Goal: Task Accomplishment & Management: Use online tool/utility

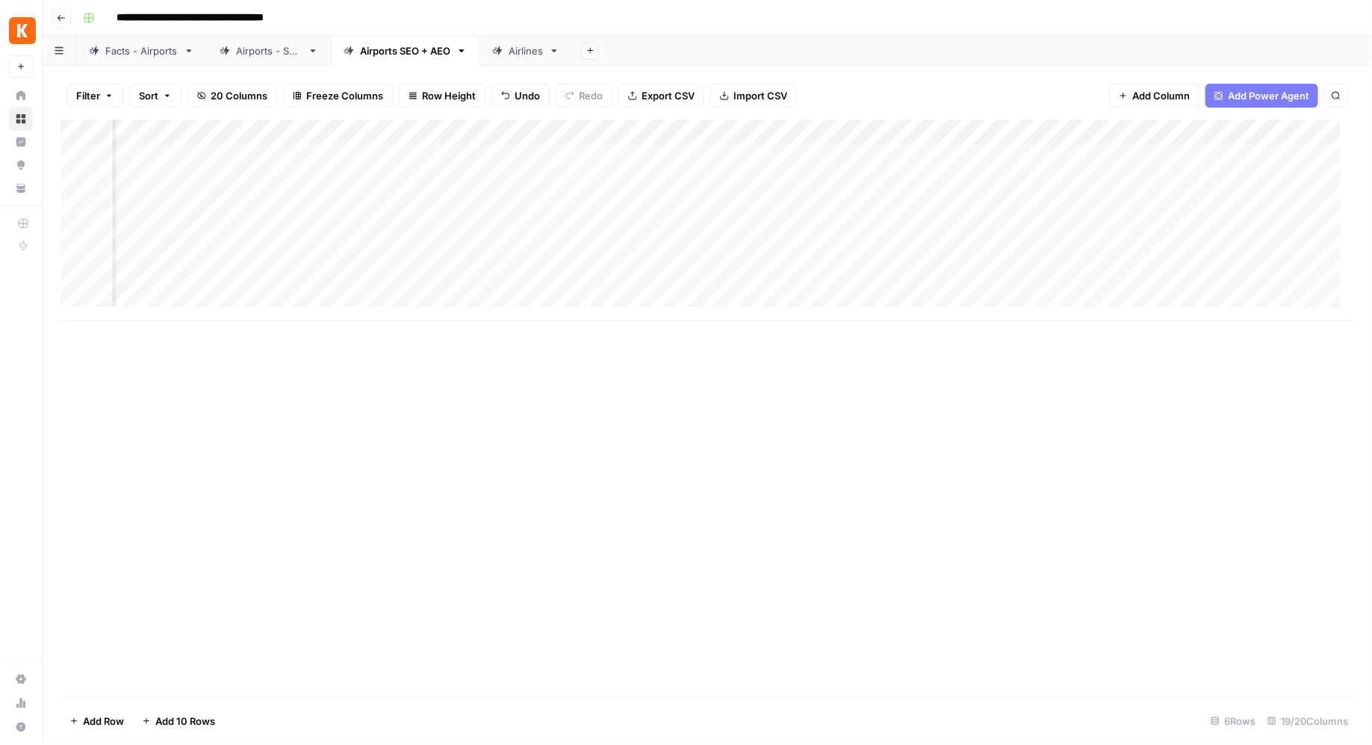
scroll to position [0, 1677]
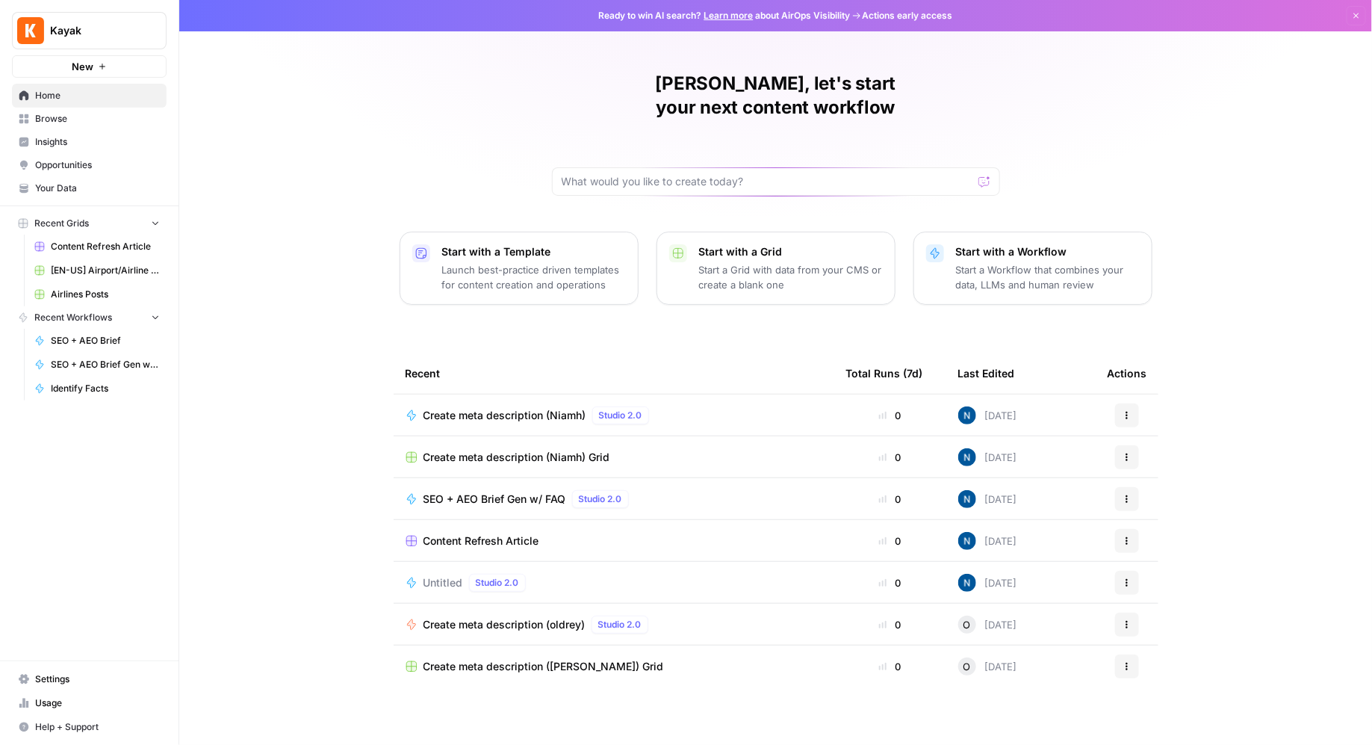
click at [40, 681] on span "Settings" at bounding box center [97, 678] width 125 height 13
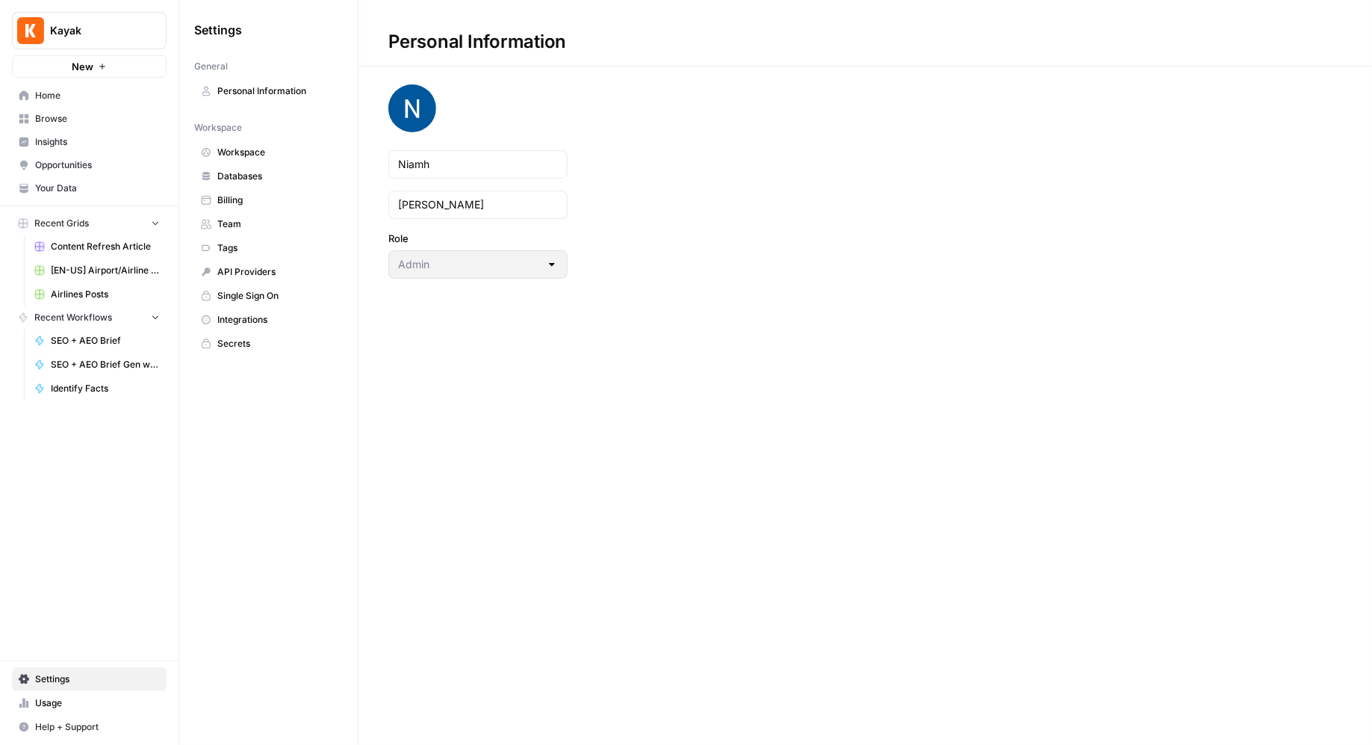
click at [277, 222] on span "Team" at bounding box center [276, 223] width 119 height 13
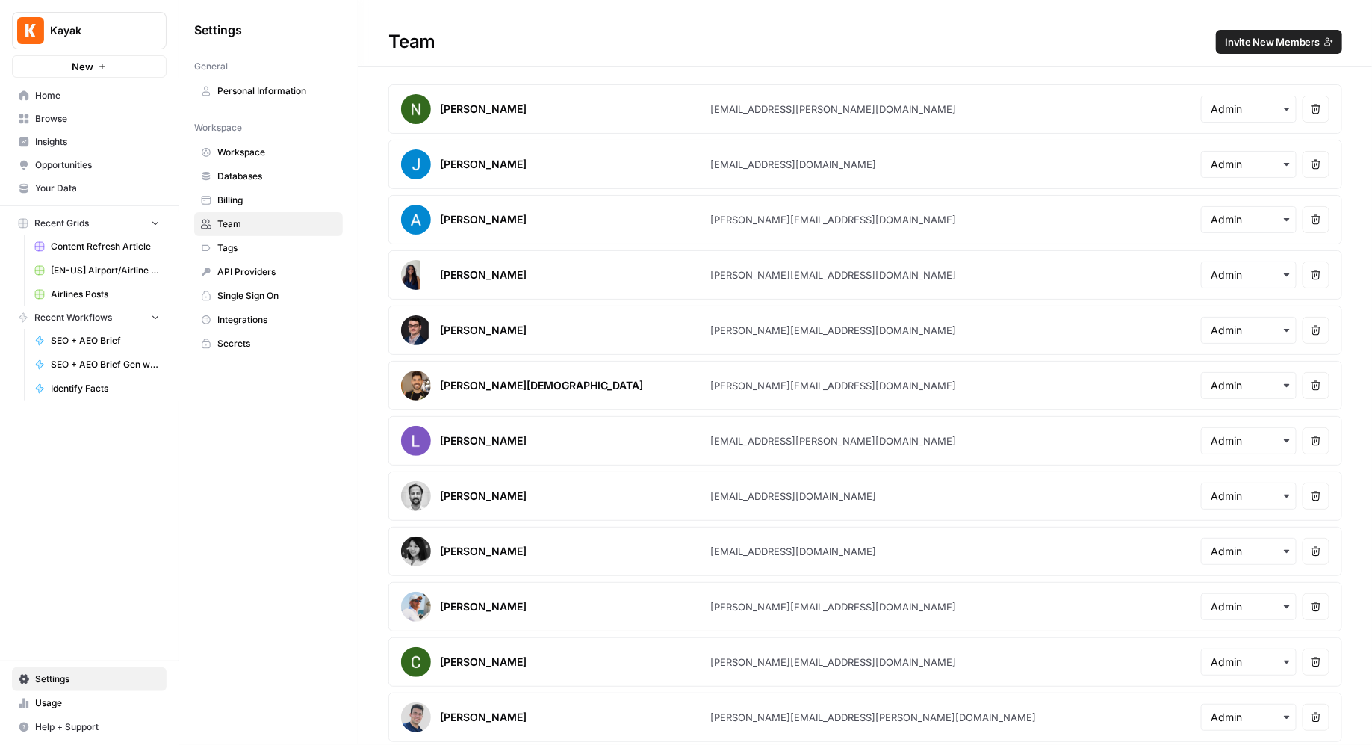
click at [1292, 38] on span "Invite New Members" at bounding box center [1272, 41] width 95 height 15
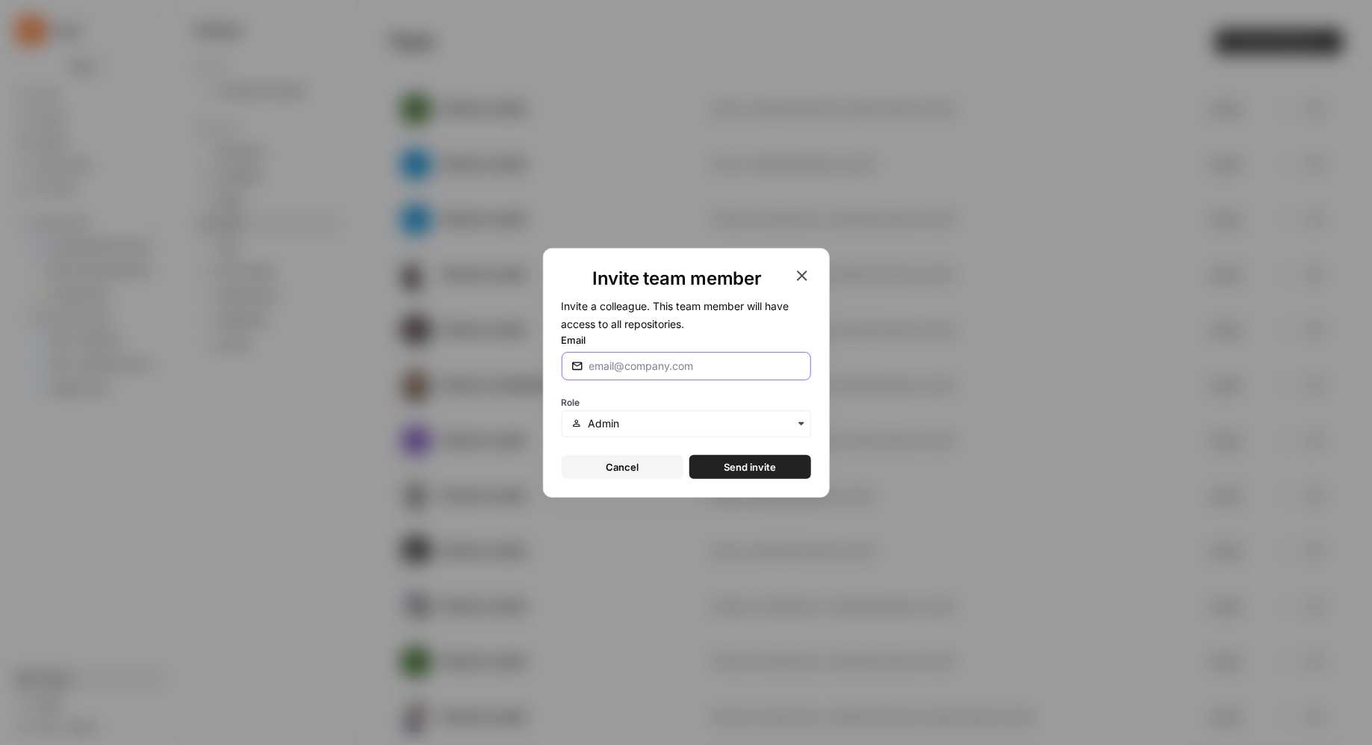
click at [662, 368] on input "Email" at bounding box center [695, 366] width 212 height 15
type input "ben"
click at [908, 744] on div "Invite team member Invite a colleague. This team member will have access to all…" at bounding box center [686, 372] width 1372 height 745
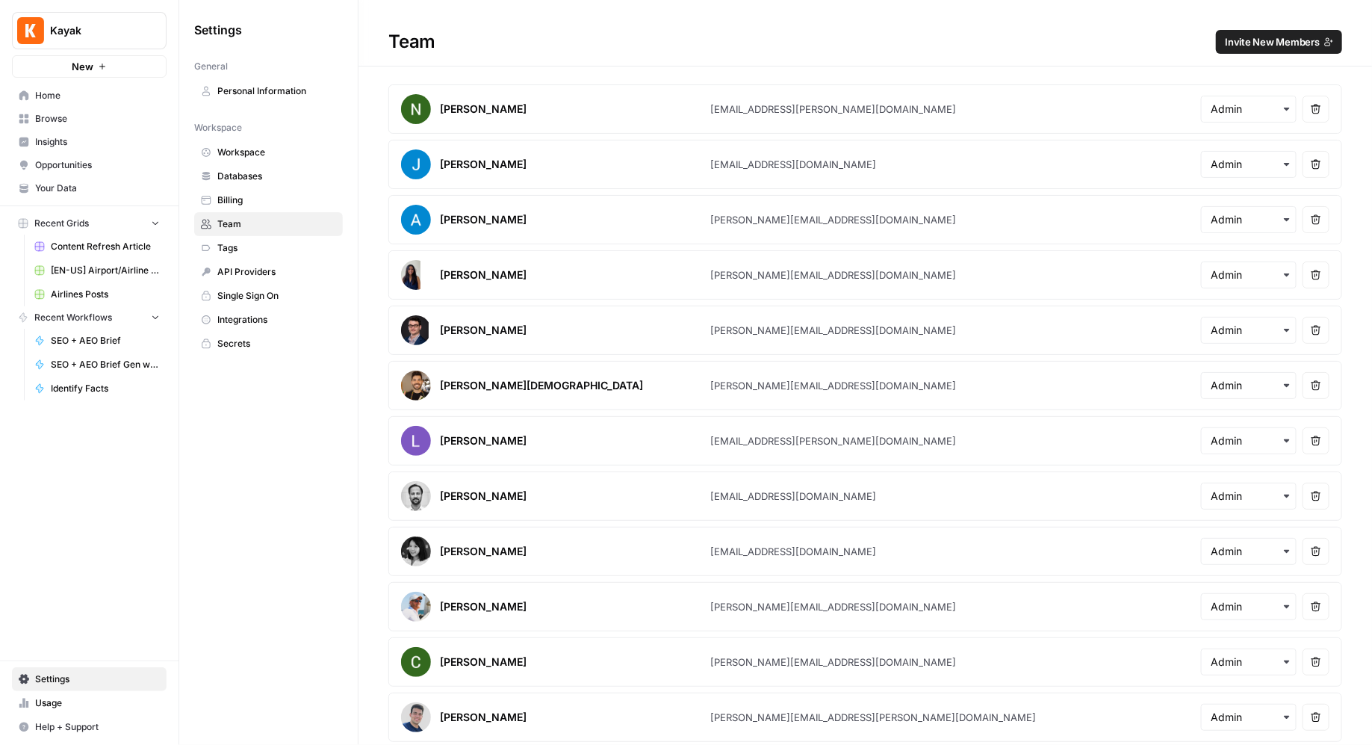
click at [1283, 38] on span "Invite New Members" at bounding box center [1272, 41] width 95 height 15
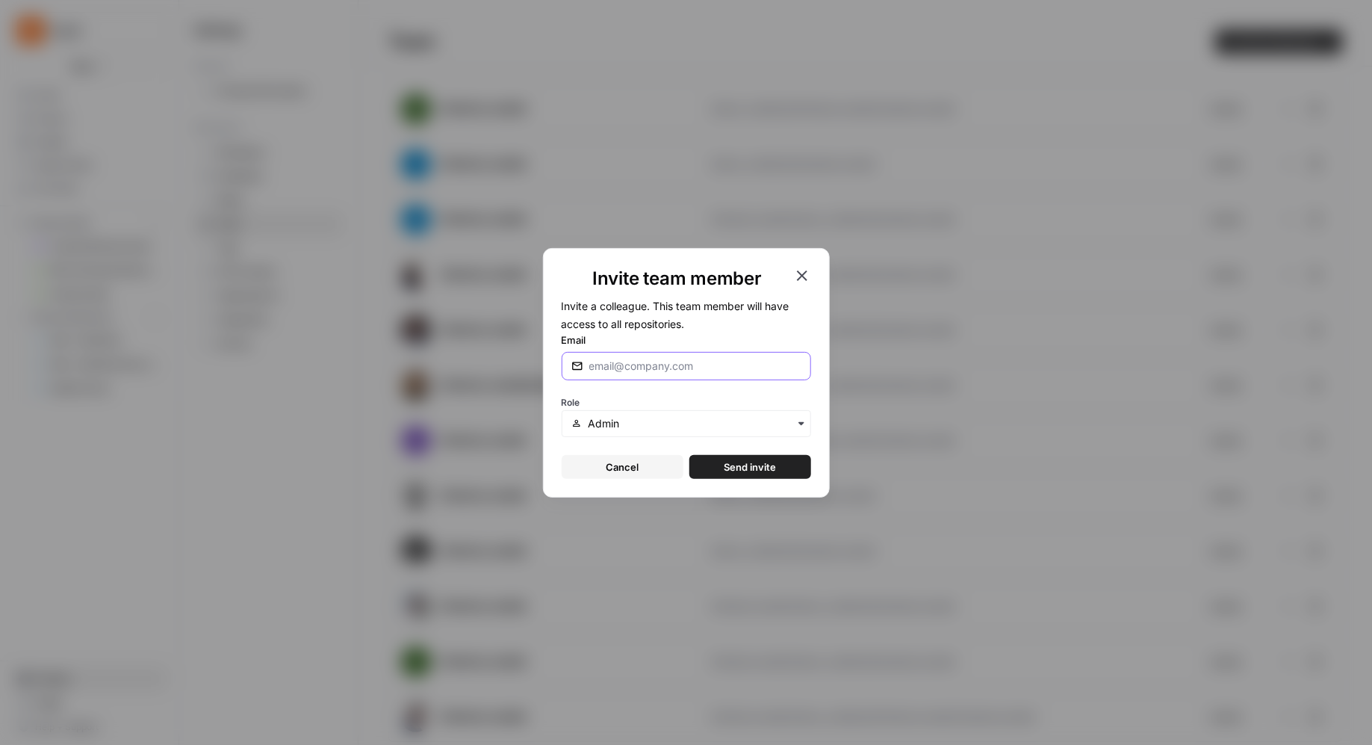
click at [627, 367] on input "Email" at bounding box center [695, 366] width 212 height 15
paste input "bwright@kayak.com"
type input "bwright@kayak.com"
click at [663, 423] on input "text" at bounding box center [694, 423] width 213 height 15
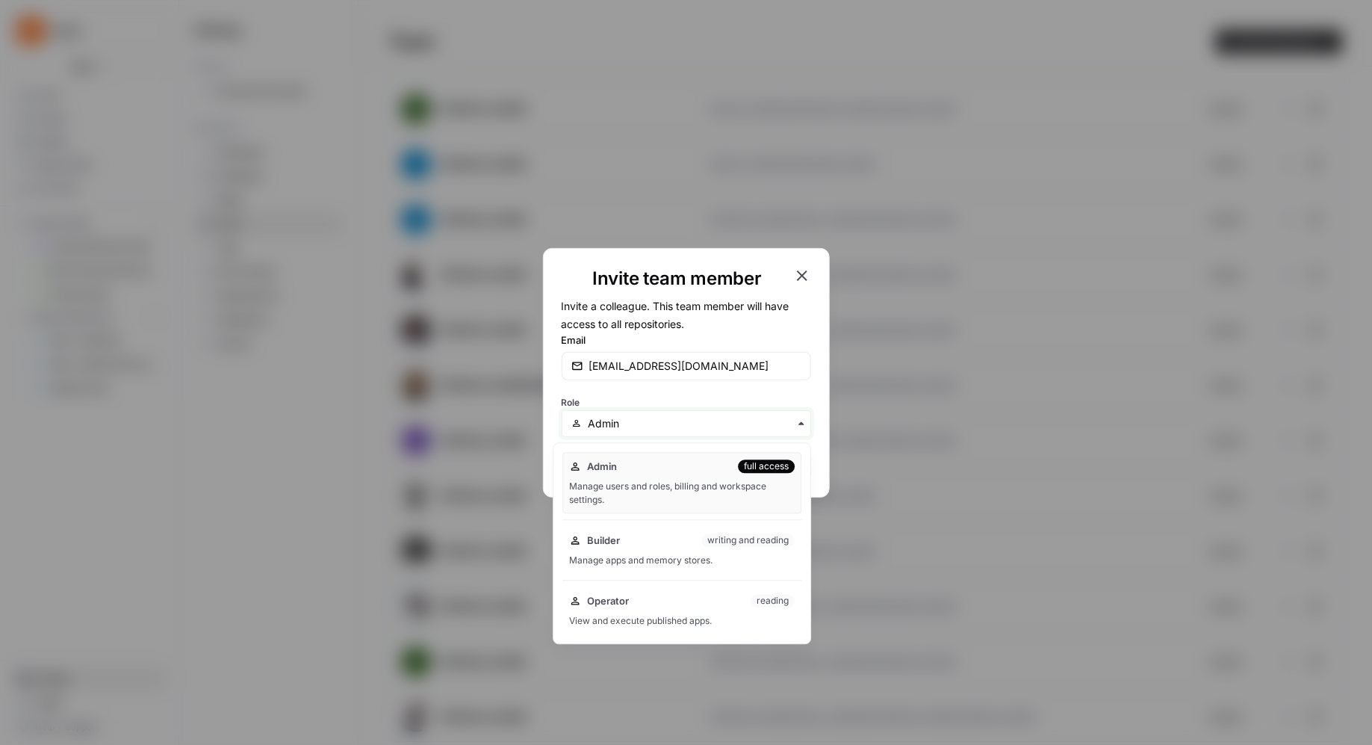
click at [663, 426] on input "text" at bounding box center [694, 423] width 213 height 15
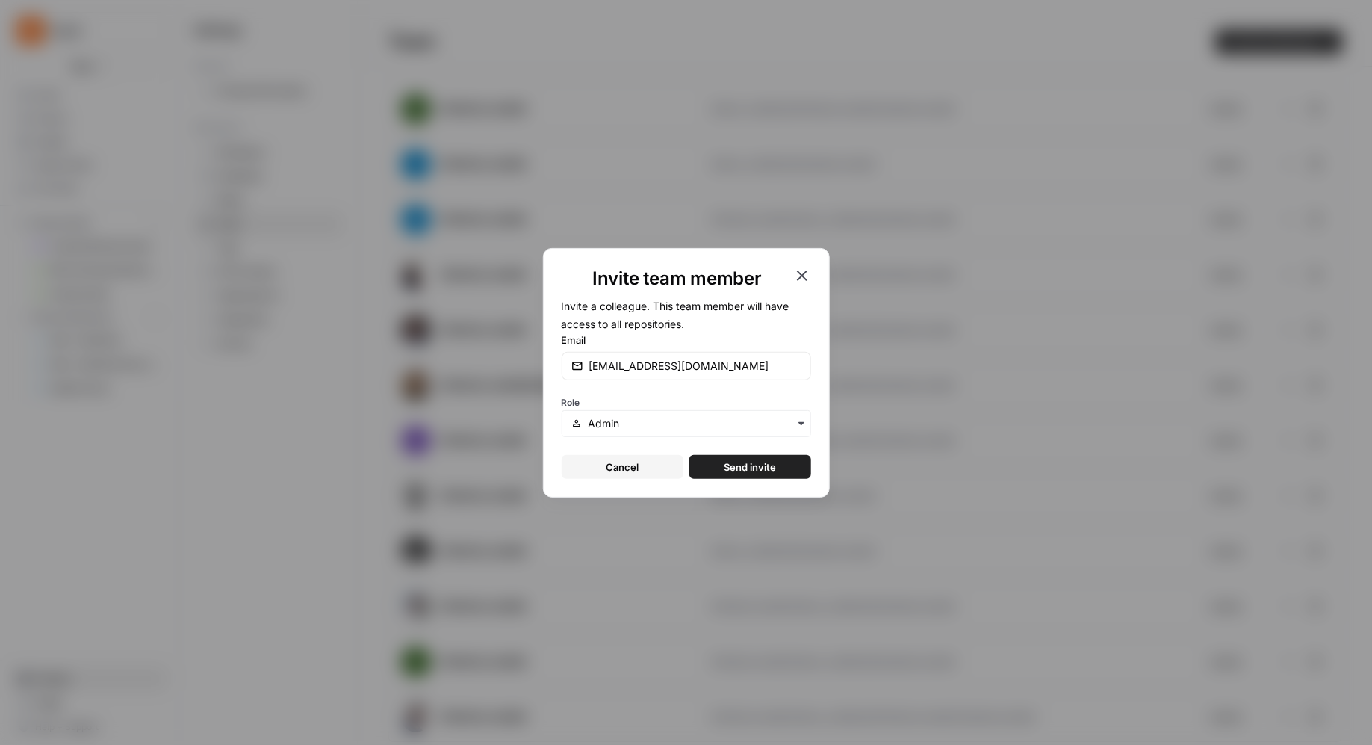
click at [753, 471] on span "Send invite" at bounding box center [750, 466] width 52 height 15
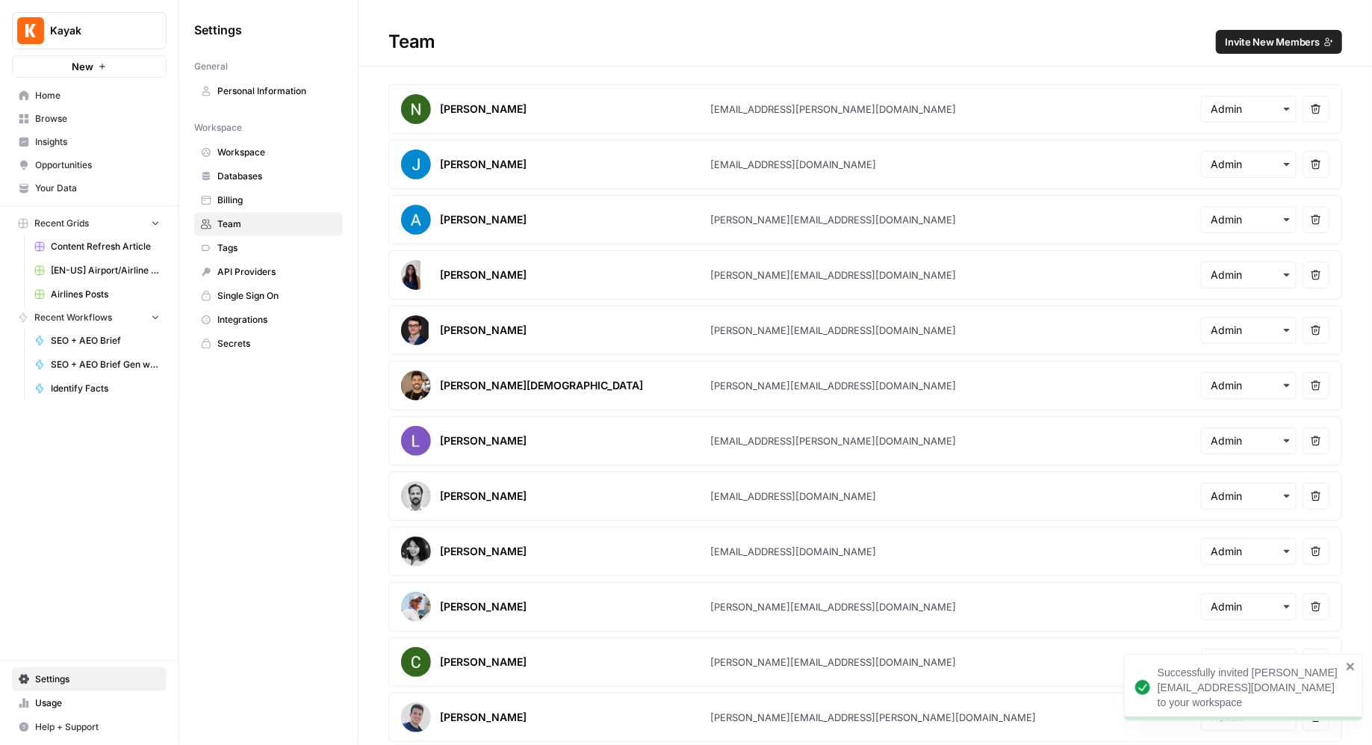
click at [1261, 38] on span "Invite New Members" at bounding box center [1272, 41] width 95 height 15
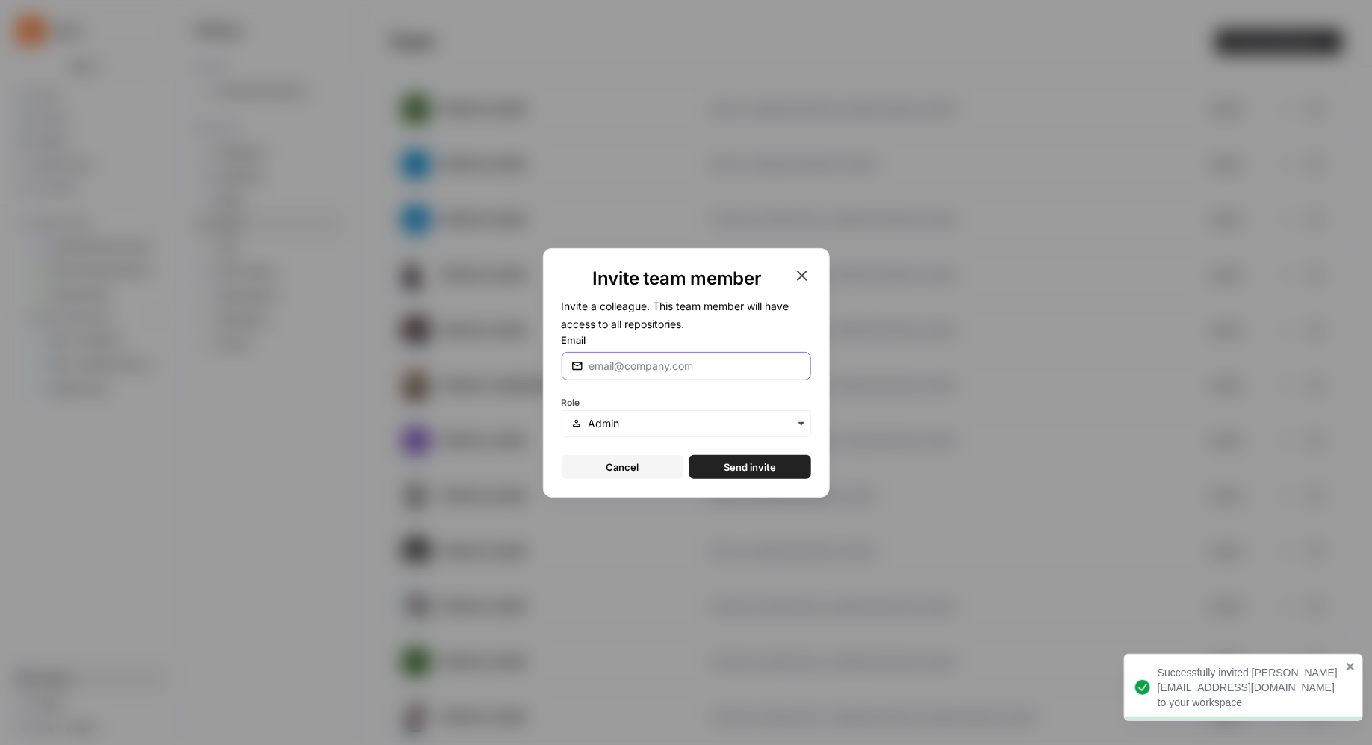
click at [692, 359] on input "Email" at bounding box center [695, 366] width 212 height 15
paste input "marandagalvez@kayak.com"
type input "marandagalvez@kayak.com"
click at [753, 462] on span "Send invite" at bounding box center [750, 466] width 52 height 15
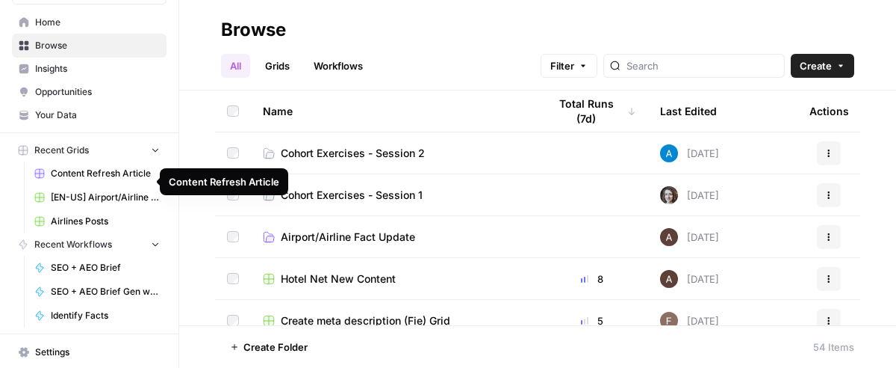
scroll to position [117, 0]
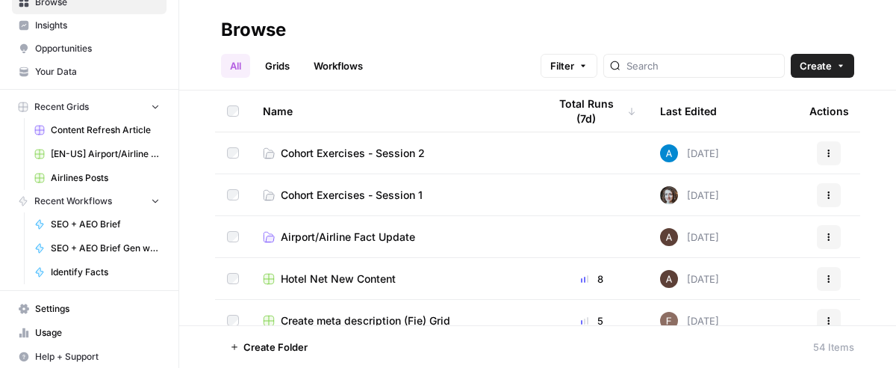
click at [303, 147] on span "Cohort Exercises - Session 2" at bounding box center [353, 153] width 144 height 15
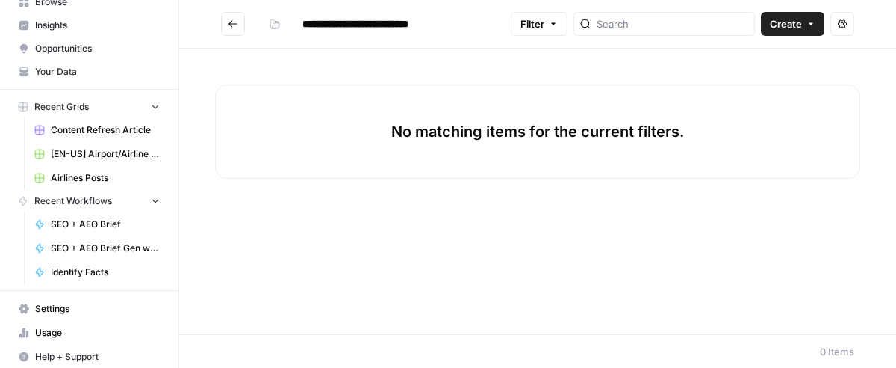
click at [224, 25] on button "Go back" at bounding box center [233, 24] width 24 height 24
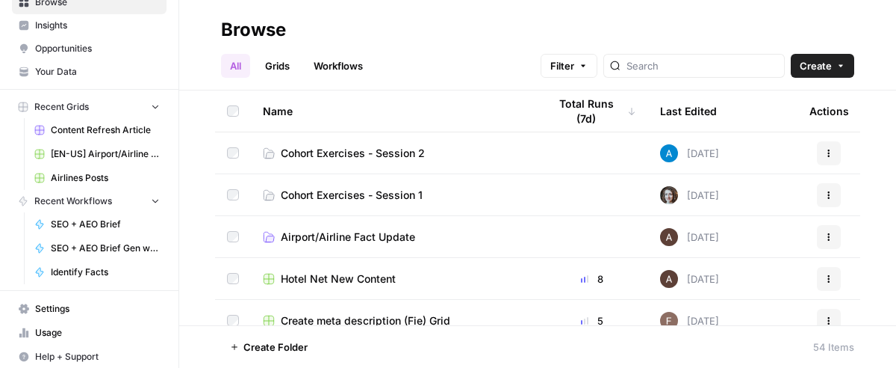
click at [415, 201] on span "Cohort Exercises - Session 1" at bounding box center [352, 194] width 142 height 15
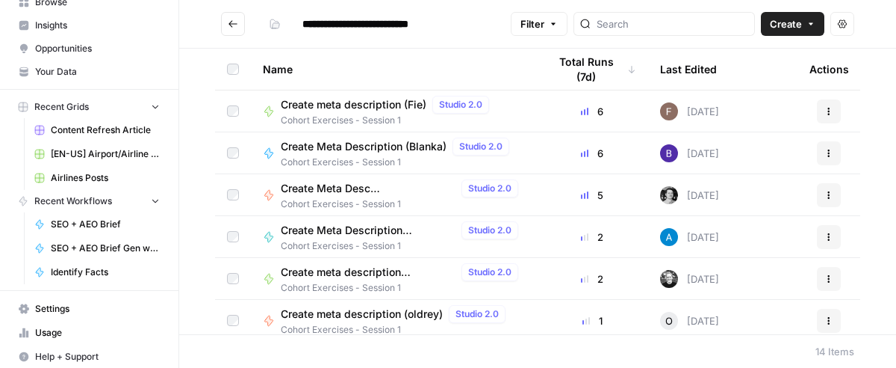
click at [241, 27] on button "Go back" at bounding box center [233, 24] width 24 height 24
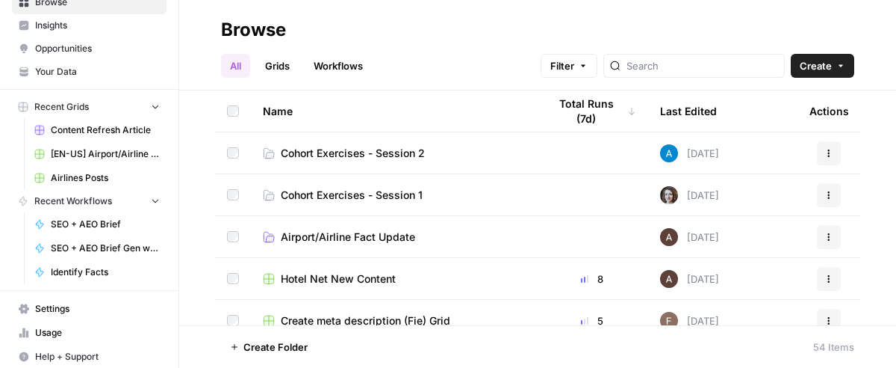
click at [341, 141] on td "Cohort Exercises - Session 2" at bounding box center [393, 152] width 285 height 41
click at [83, 61] on link "Your Data" at bounding box center [89, 72] width 155 height 24
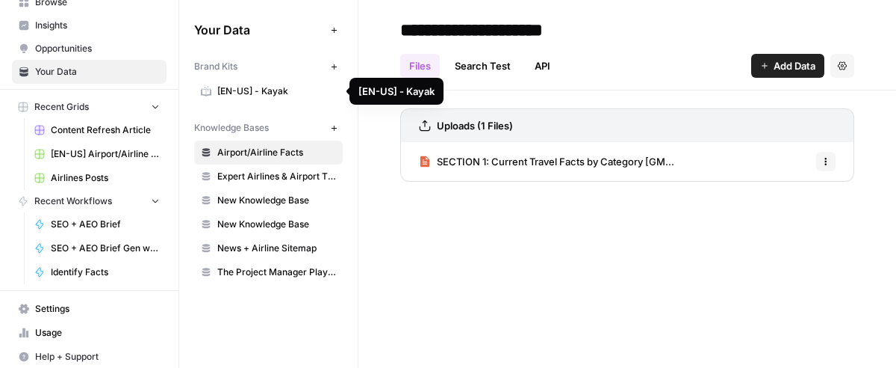
click at [255, 82] on link "[EN-US] - Kayak" at bounding box center [268, 91] width 149 height 24
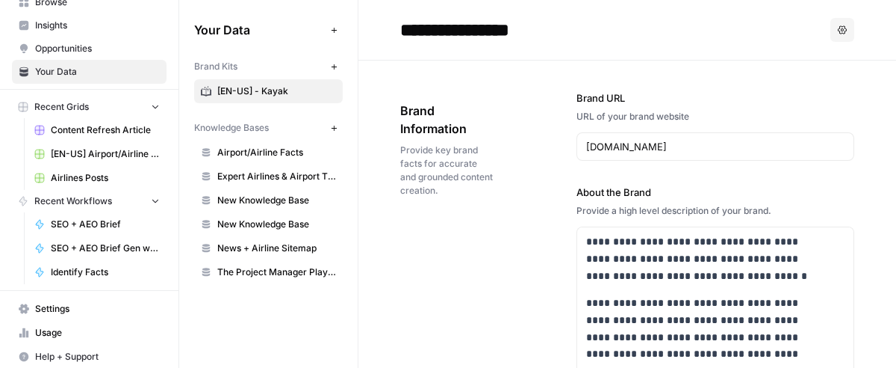
scroll to position [149, 0]
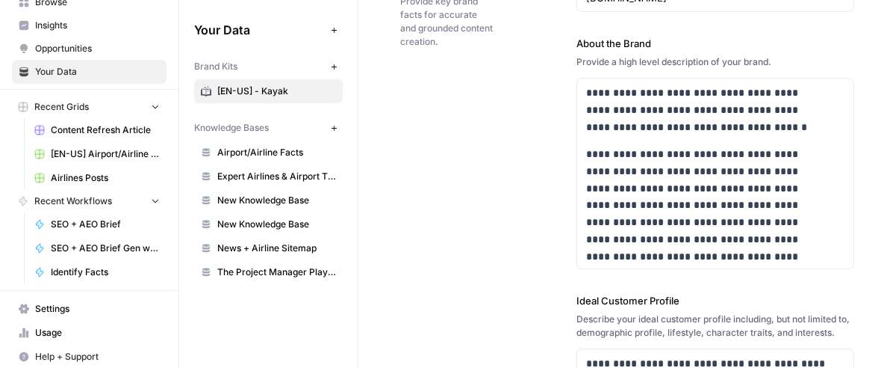
click at [333, 65] on icon "button" at bounding box center [334, 67] width 8 height 8
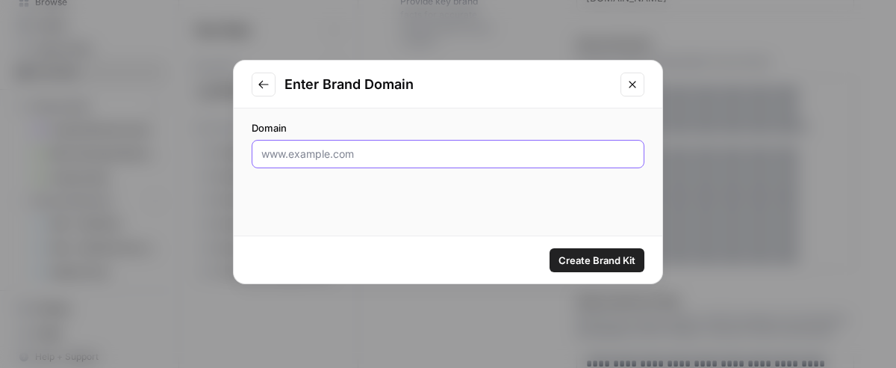
click at [304, 150] on input "Domain" at bounding box center [447, 153] width 373 height 15
click at [262, 86] on icon "Go to previous step" at bounding box center [264, 84] width 12 height 12
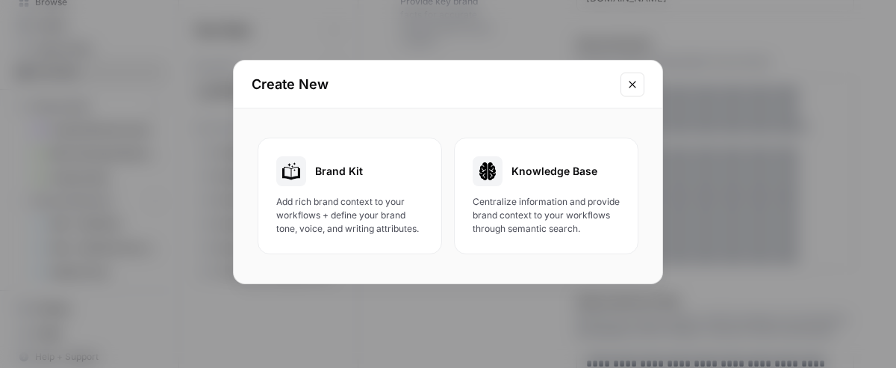
click at [638, 78] on icon "Close modal" at bounding box center [633, 84] width 12 height 12
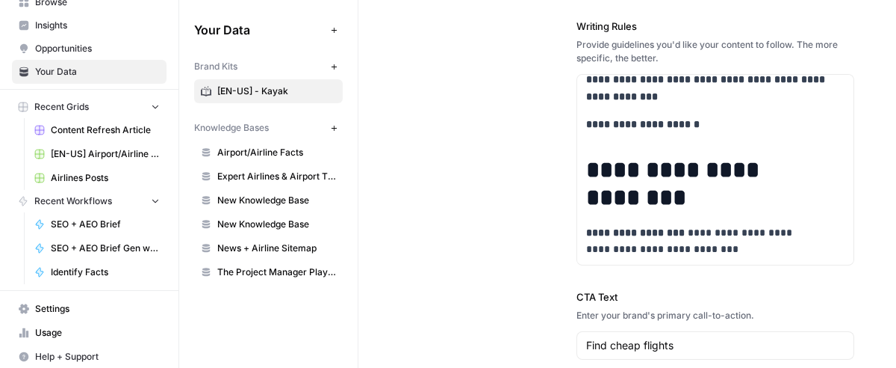
scroll to position [0, 0]
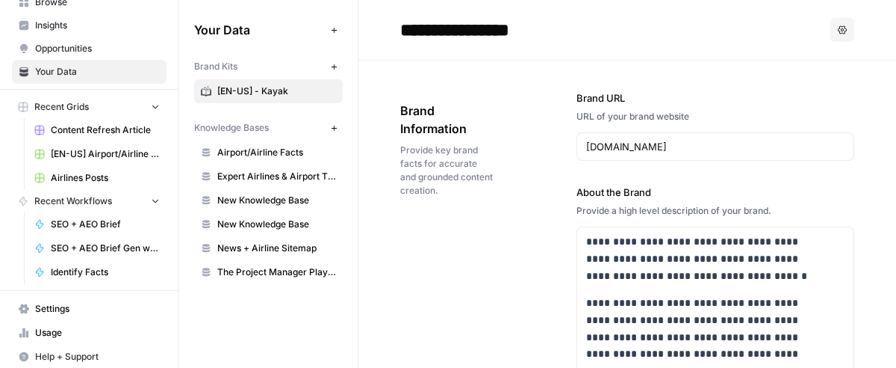
click at [453, 193] on span "Provide key brand facts for accurate and grounded content creation." at bounding box center [446, 170] width 93 height 54
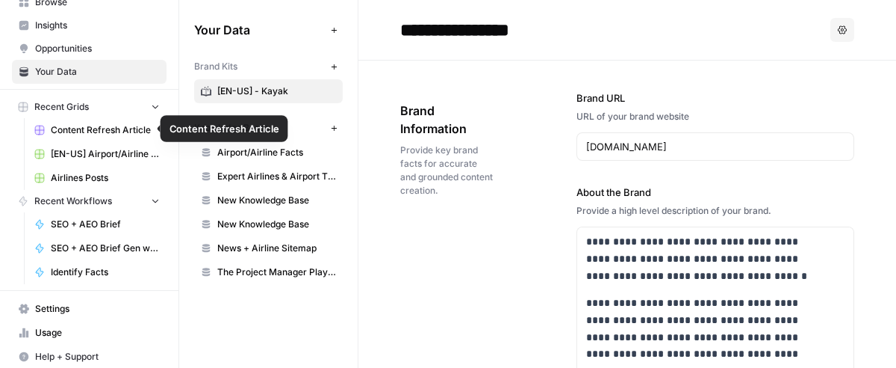
click at [56, 127] on span "Content Refresh Article" at bounding box center [105, 129] width 109 height 13
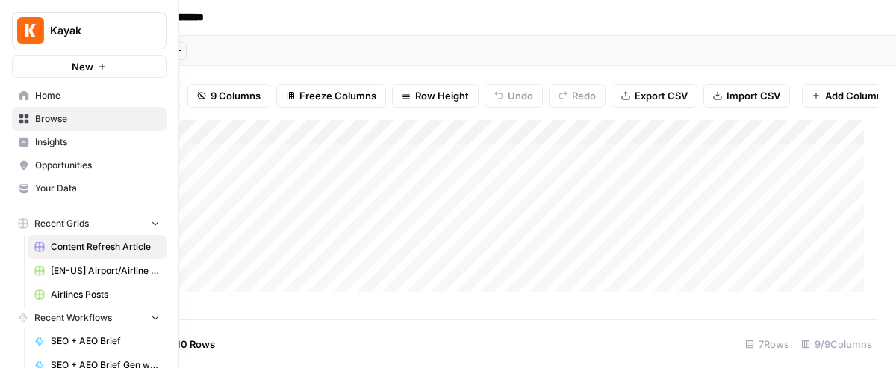
click at [59, 143] on span "Insights" at bounding box center [97, 141] width 125 height 13
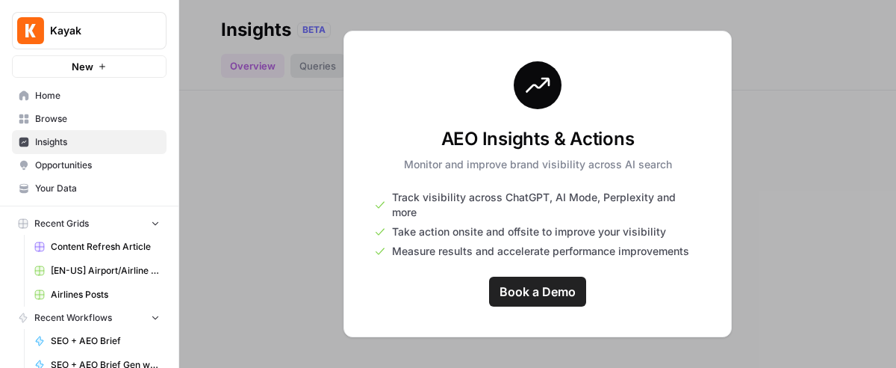
click at [58, 90] on span "Home" at bounding box center [97, 95] width 125 height 13
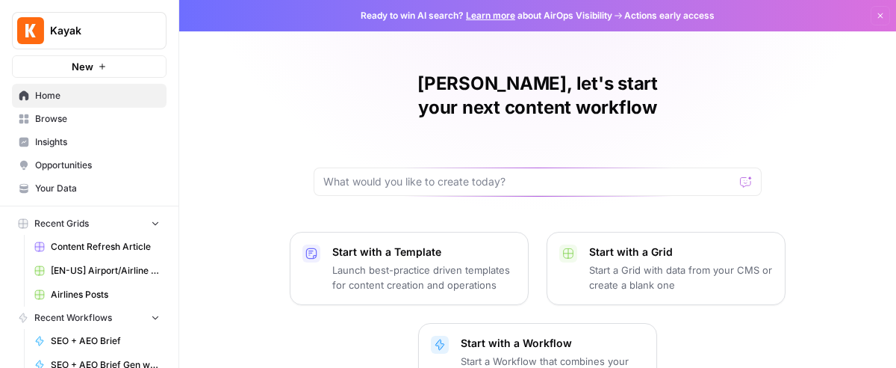
click at [92, 247] on span "Content Refresh Article" at bounding box center [105, 246] width 109 height 13
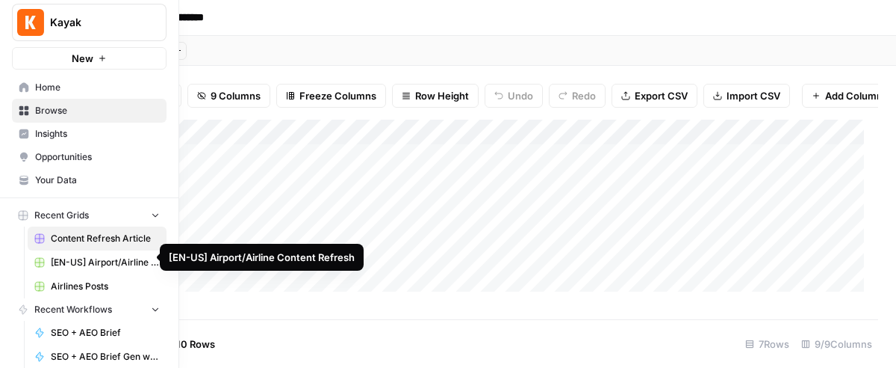
scroll to position [117, 0]
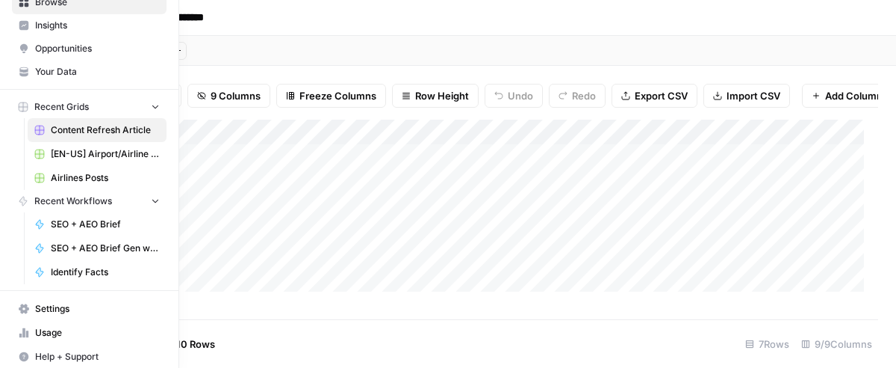
click at [81, 7] on span "Browse" at bounding box center [97, 2] width 125 height 13
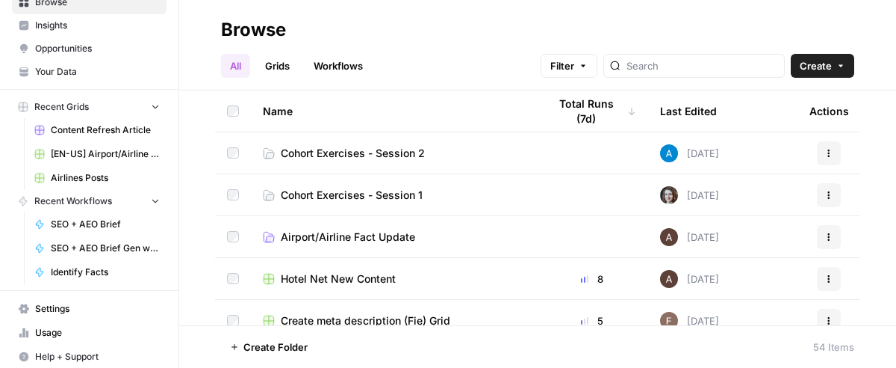
click at [298, 147] on span "Cohort Exercises - Session 2" at bounding box center [353, 153] width 144 height 15
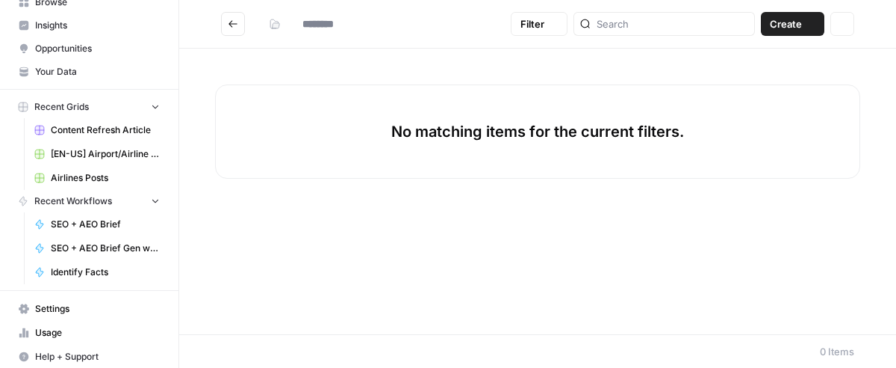
type input "**********"
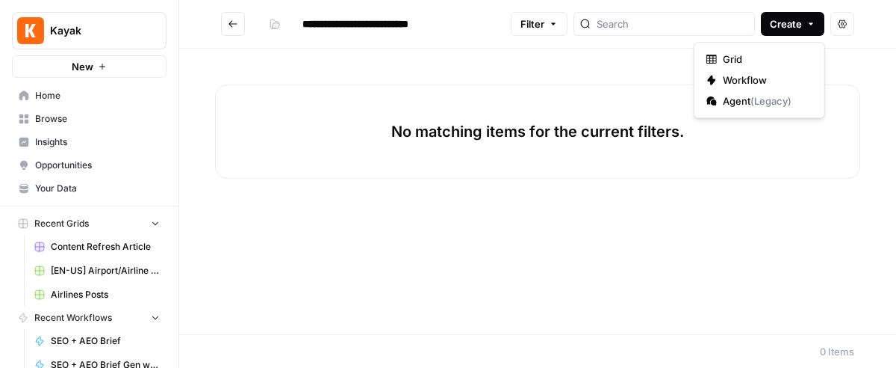
click at [796, 25] on span "Create" at bounding box center [786, 23] width 32 height 15
click at [772, 75] on span "Workflow" at bounding box center [765, 79] width 84 height 15
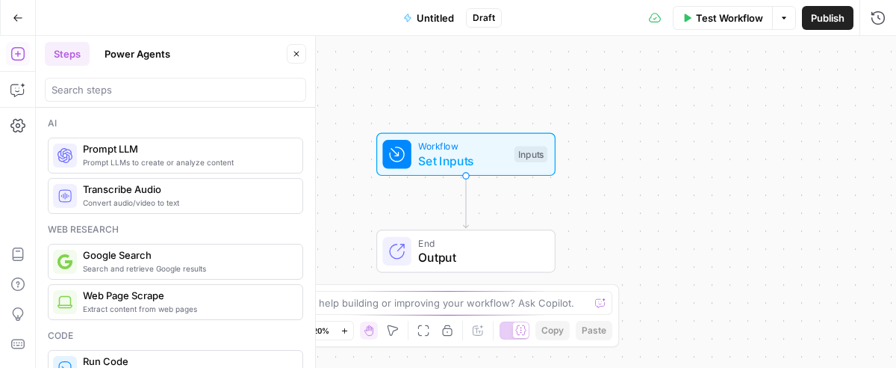
click at [435, 17] on span "Untitled" at bounding box center [435, 17] width 37 height 15
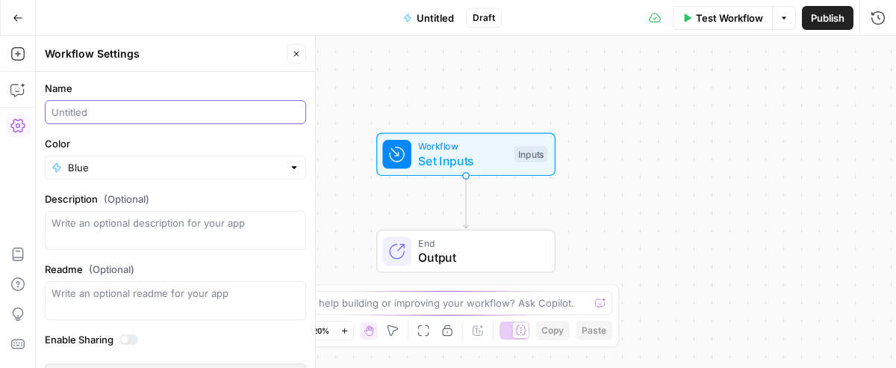
click at [87, 105] on input "Name" at bounding box center [176, 112] width 248 height 15
click at [128, 93] on label "Name" at bounding box center [175, 88] width 261 height 15
click at [128, 105] on input "Niamh" at bounding box center [176, 112] width 248 height 15
click at [50, 107] on div "Niamh" at bounding box center [175, 112] width 261 height 24
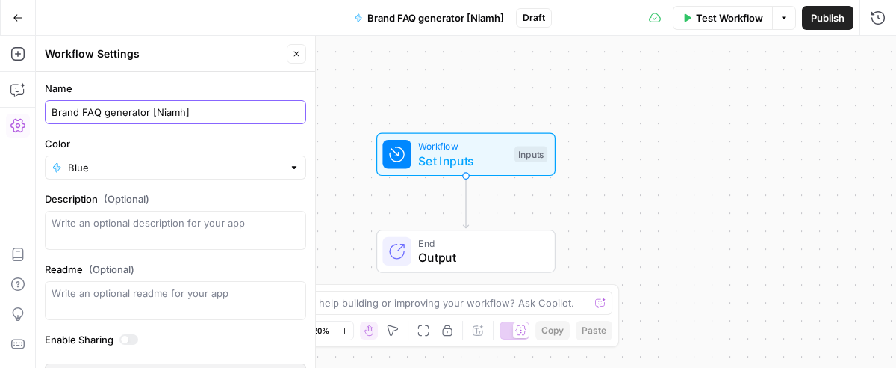
type input "Brand FAQ generator [Niamh]"
click at [832, 10] on span "Publish" at bounding box center [828, 17] width 34 height 15
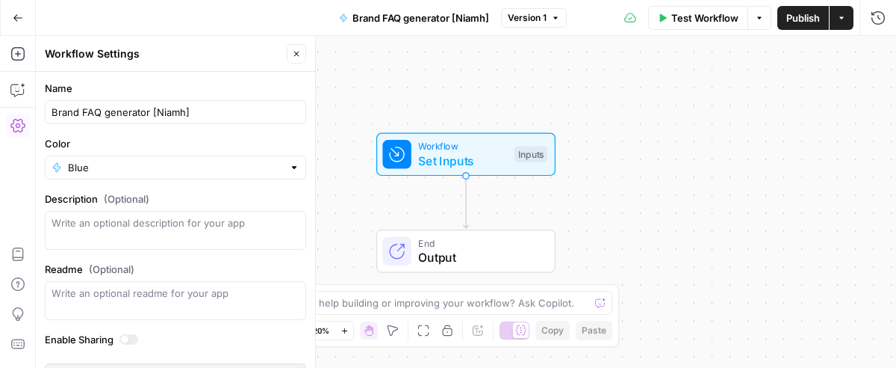
click at [294, 54] on icon "button" at bounding box center [296, 53] width 9 height 9
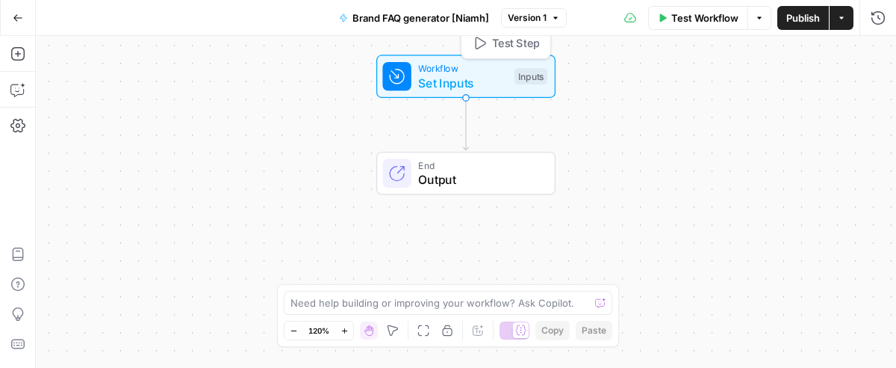
click at [465, 81] on span "Set Inputs" at bounding box center [462, 83] width 89 height 18
click at [678, 98] on button "Add Field" at bounding box center [734, 102] width 249 height 24
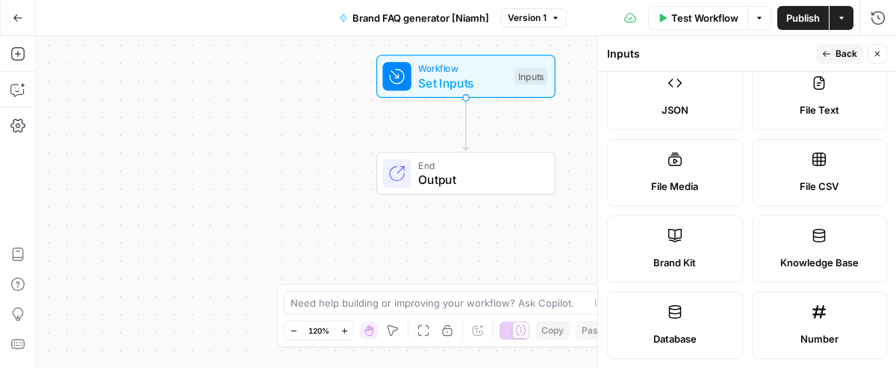
scroll to position [302, 0]
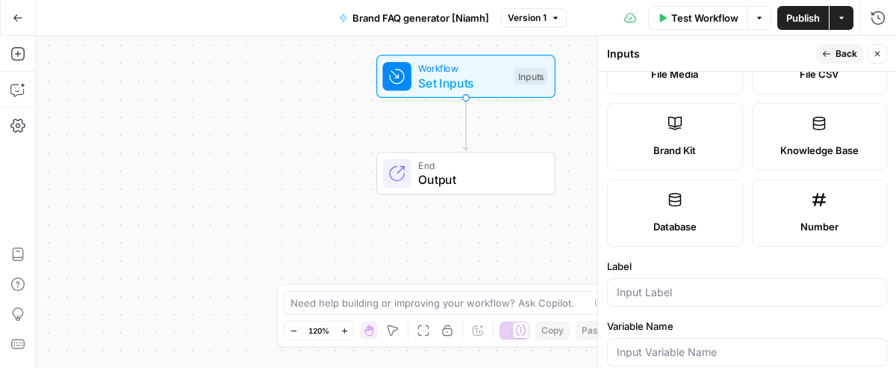
click at [717, 143] on div "Brand Kit" at bounding box center [675, 150] width 111 height 15
click at [642, 112] on label "Brand Kit" at bounding box center [675, 136] width 136 height 67
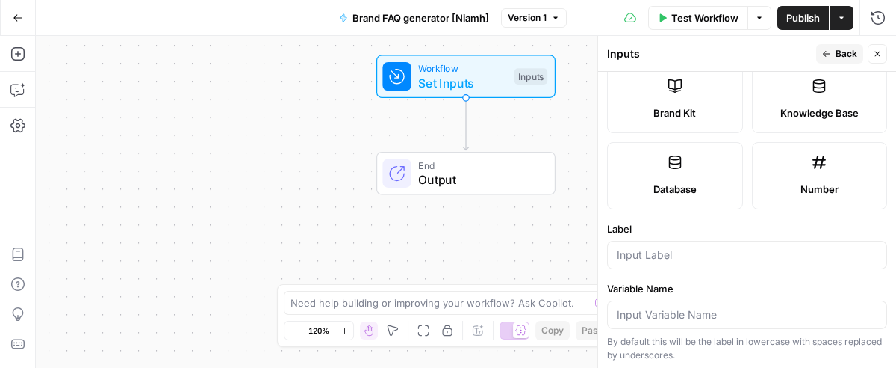
scroll to position [323, 0]
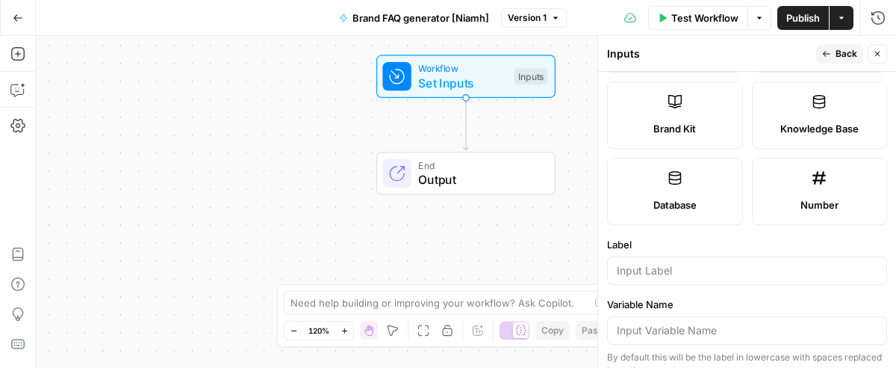
click at [657, 128] on span "Brand Kit" at bounding box center [675, 128] width 43 height 15
click at [654, 268] on input "Label" at bounding box center [747, 270] width 261 height 15
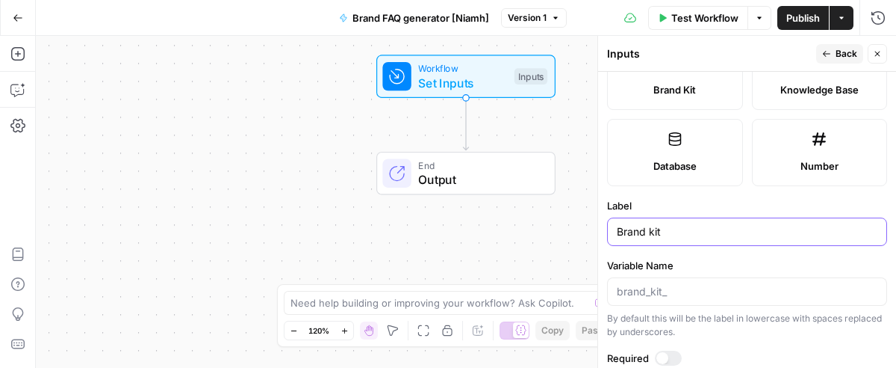
scroll to position [447, 0]
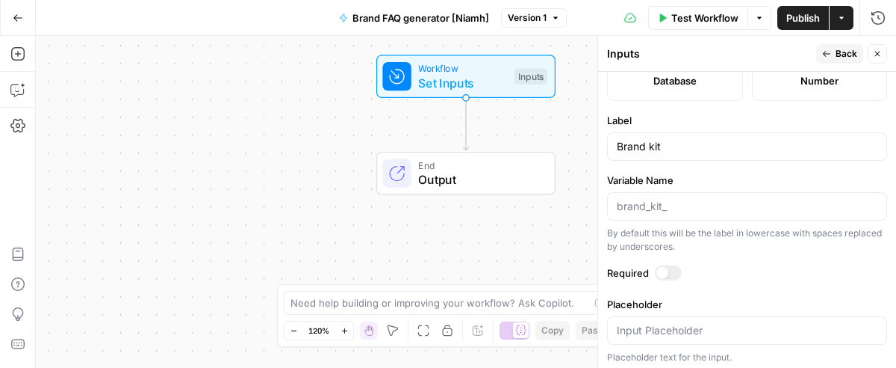
click at [679, 265] on div at bounding box center [668, 272] width 27 height 15
click at [750, 265] on label "Required" at bounding box center [747, 272] width 280 height 15
click at [719, 139] on input "Brand kit" at bounding box center [747, 146] width 261 height 15
click at [719, 192] on div at bounding box center [747, 206] width 280 height 28
click at [695, 205] on input "Variable Name" at bounding box center [747, 206] width 261 height 15
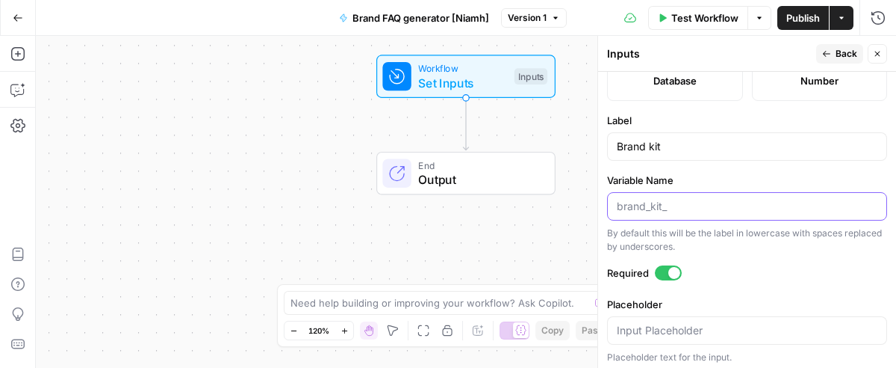
click at [672, 202] on input "Variable Name" at bounding box center [747, 206] width 261 height 15
click at [680, 155] on div "Brand kit" at bounding box center [747, 146] width 280 height 28
type input "Brand kit"
click at [760, 249] on form "Input type Short Text Long Text Single Select Multi Select JSON File Text File …" at bounding box center [747, 220] width 298 height 297
click at [832, 49] on div "Publish P" at bounding box center [803, 49] width 62 height 25
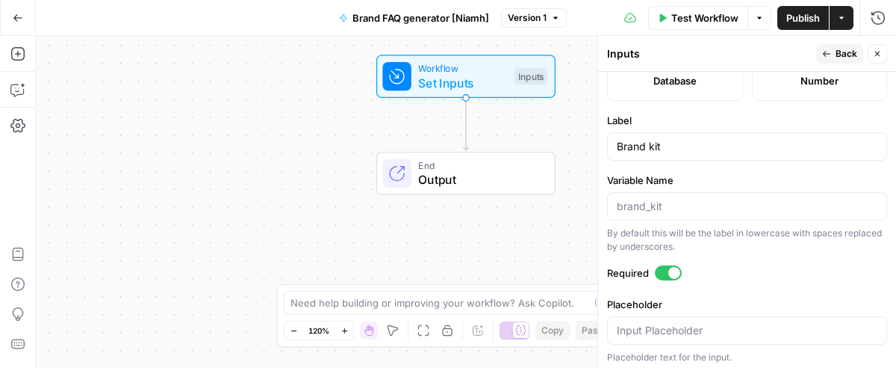
click at [846, 52] on span "Back" at bounding box center [847, 53] width 22 height 13
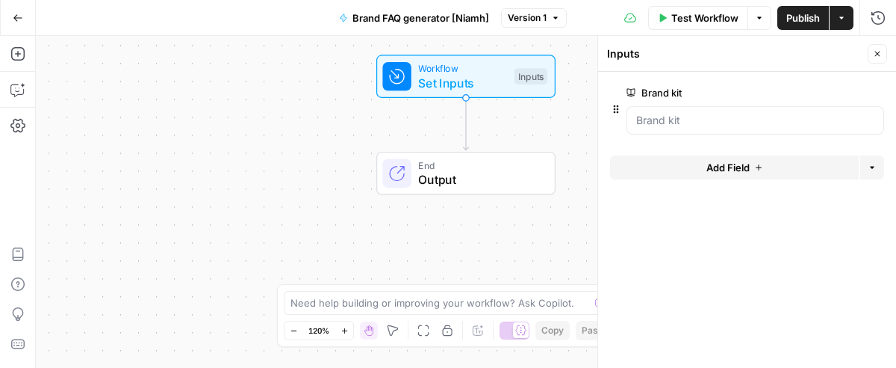
click at [877, 52] on icon "button" at bounding box center [877, 54] width 5 height 5
click at [696, 11] on span "Test Workflow" at bounding box center [705, 17] width 67 height 15
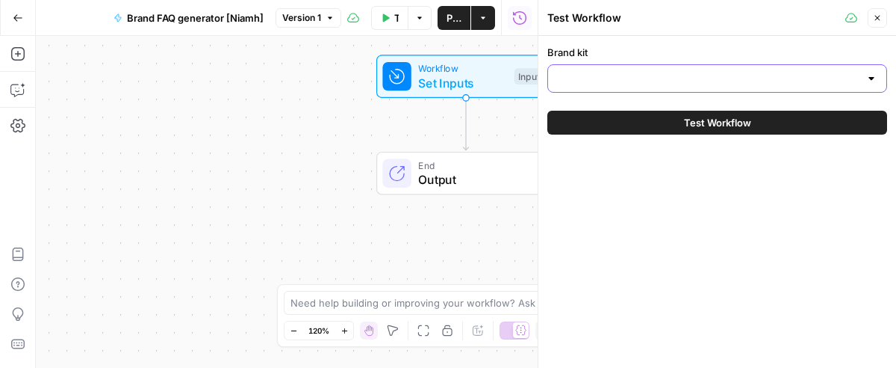
click at [636, 79] on input "Brand kit" at bounding box center [708, 78] width 303 height 15
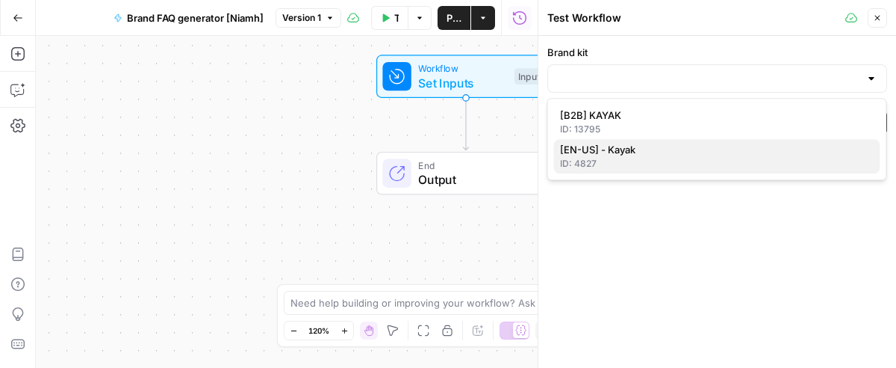
click at [635, 152] on span "[EN-US] - Kayak" at bounding box center [714, 149] width 309 height 15
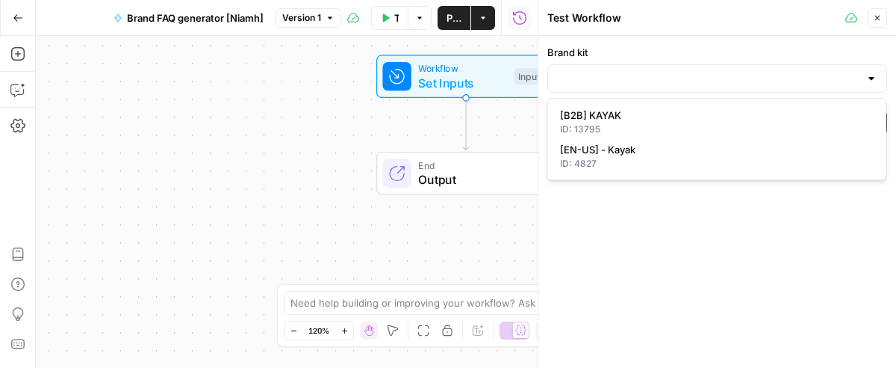
type input "[EN-US] - Kayak"
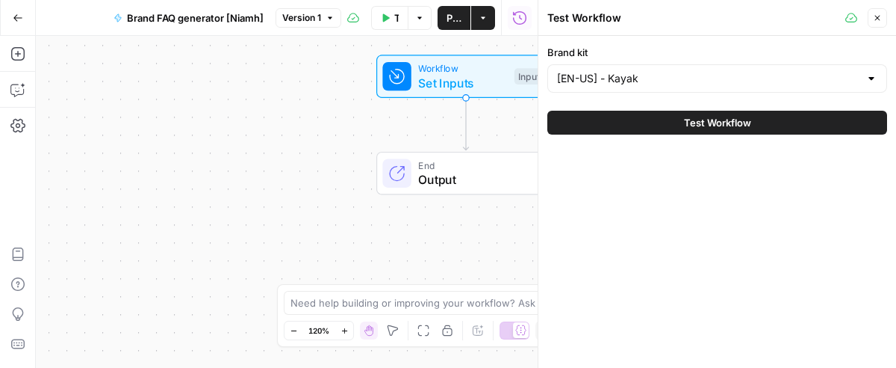
click at [661, 120] on button "Test Workflow" at bounding box center [718, 123] width 340 height 24
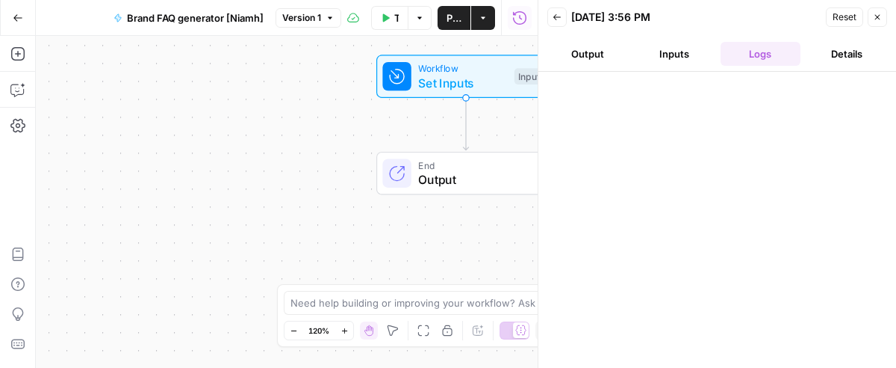
click at [675, 51] on button "Inputs" at bounding box center [674, 54] width 81 height 24
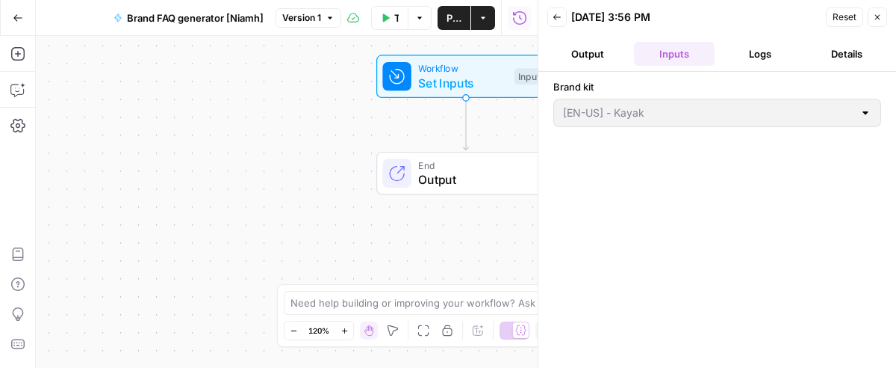
click at [624, 52] on button "Output" at bounding box center [588, 54] width 81 height 24
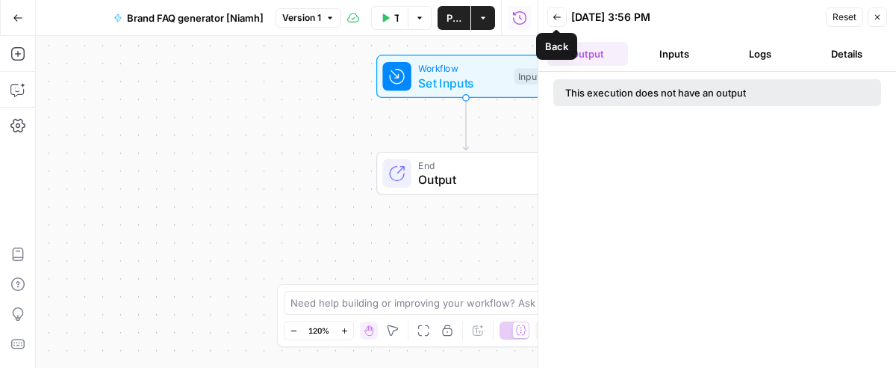
click at [554, 10] on button "Back" at bounding box center [557, 16] width 19 height 19
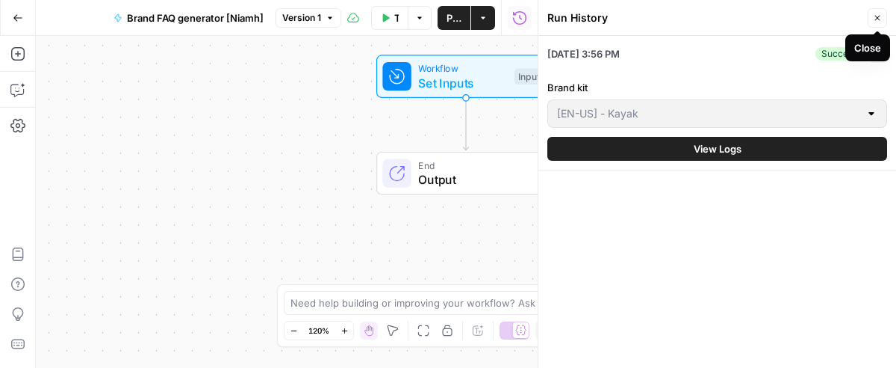
click at [879, 18] on icon "button" at bounding box center [877, 17] width 9 height 9
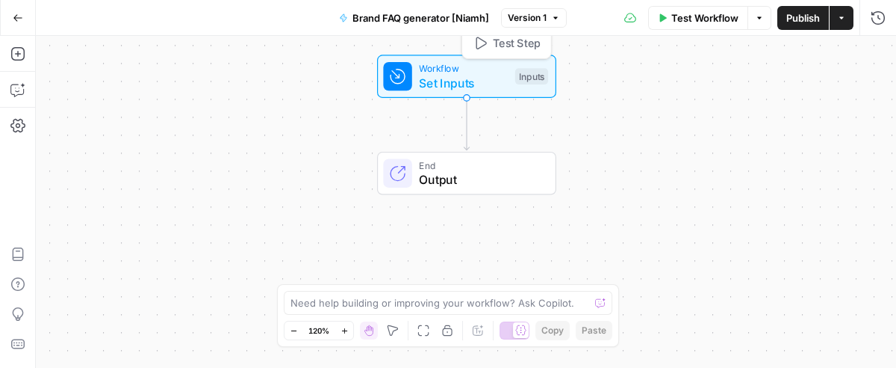
click at [474, 63] on span "Workflow" at bounding box center [463, 68] width 89 height 14
click at [440, 176] on span "Output" at bounding box center [480, 179] width 122 height 18
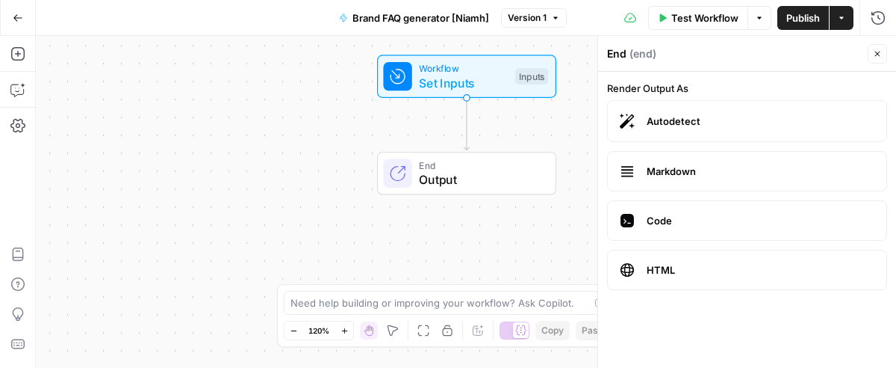
click at [875, 49] on button "Close" at bounding box center [877, 53] width 19 height 19
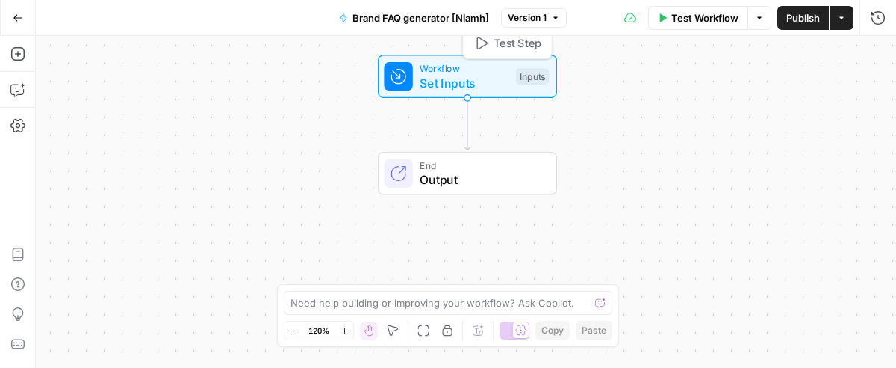
click at [428, 74] on span "Set Inputs" at bounding box center [464, 83] width 89 height 18
click at [425, 72] on span "Workflow" at bounding box center [464, 68] width 89 height 14
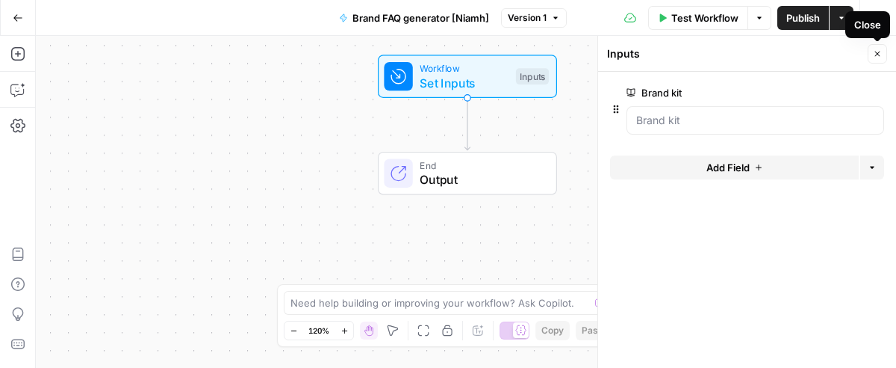
click at [875, 53] on icon "button" at bounding box center [877, 53] width 9 height 9
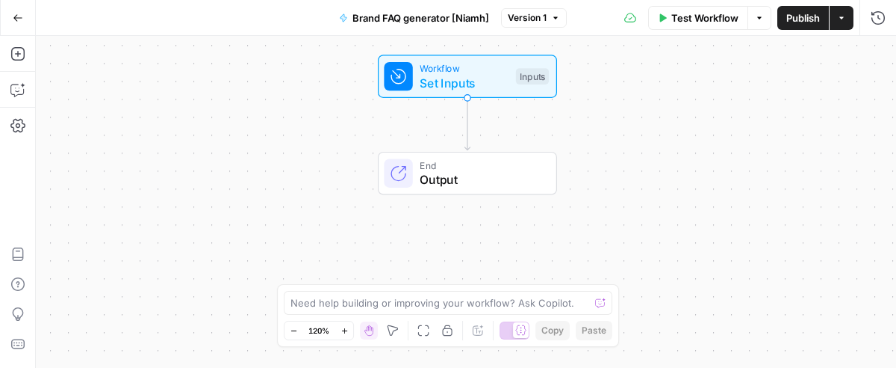
click at [425, 59] on div "Workflow Set Inputs Inputs Test Step" at bounding box center [467, 76] width 179 height 43
click at [881, 51] on icon "button" at bounding box center [877, 53] width 9 height 9
click at [697, 10] on span "Test Workflow" at bounding box center [705, 17] width 67 height 15
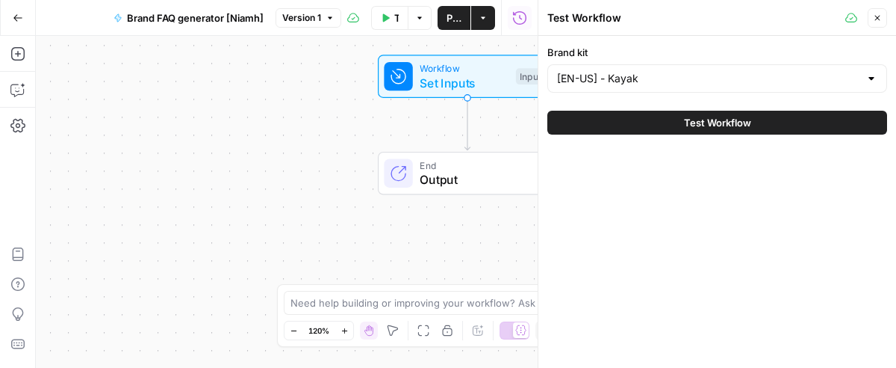
click at [849, 18] on icon at bounding box center [852, 18] width 12 height 12
click at [881, 13] on icon "button" at bounding box center [877, 17] width 9 height 9
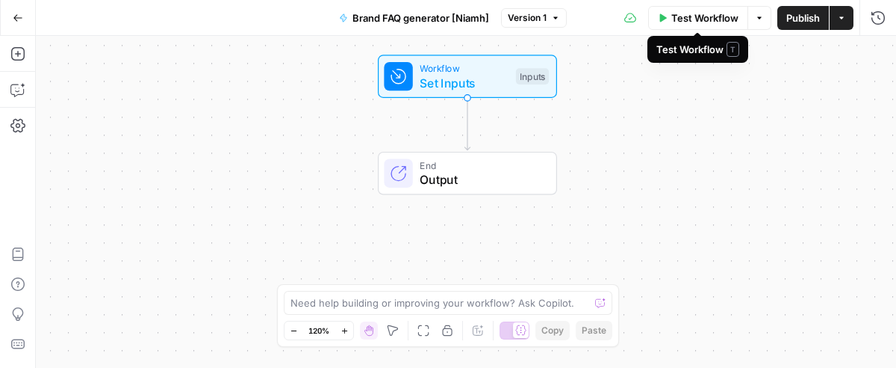
click at [712, 20] on span "Test Workflow" at bounding box center [705, 17] width 67 height 15
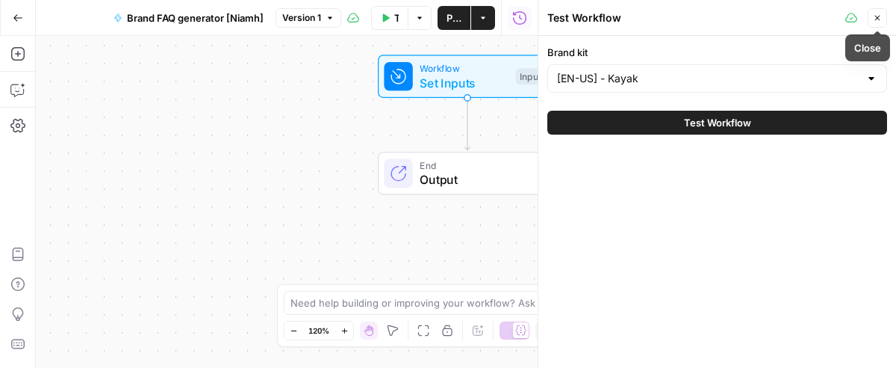
click at [875, 10] on button "Close" at bounding box center [877, 17] width 19 height 19
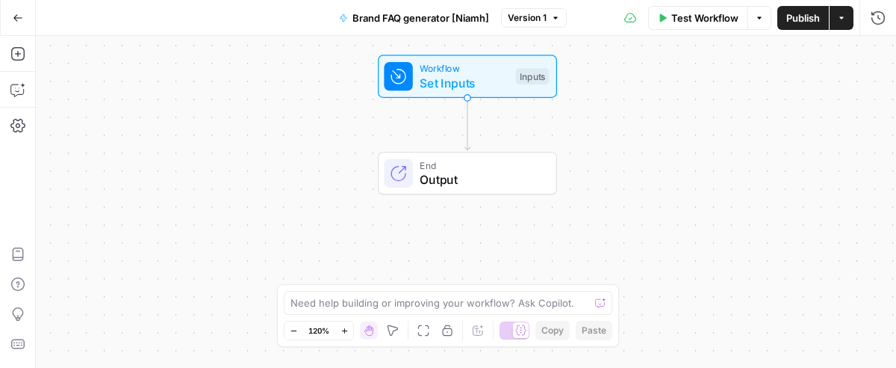
click at [25, 41] on div "Add Steps Copilot Settings AirOps Academy Help Give Feedback Shortcuts" at bounding box center [18, 202] width 36 height 332
click at [24, 45] on button "Add Steps" at bounding box center [18, 54] width 24 height 24
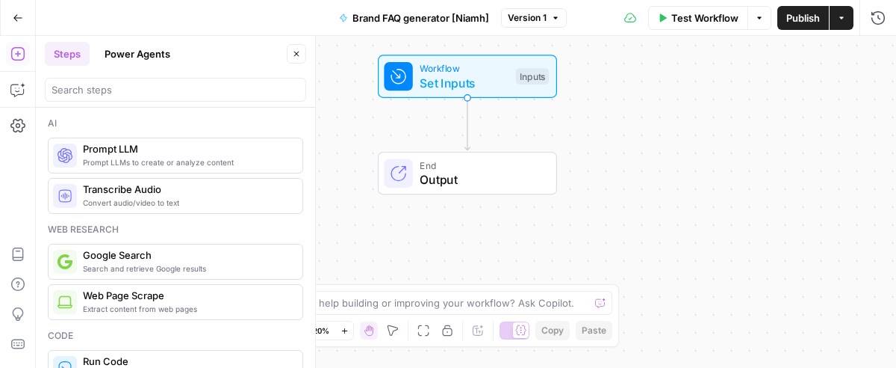
click at [169, 72] on div at bounding box center [175, 87] width 261 height 30
click at [168, 94] on input "search" at bounding box center [176, 89] width 248 height 15
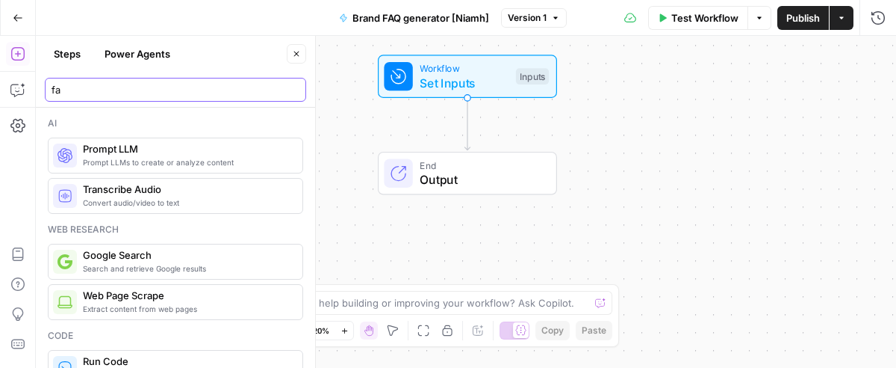
type input "faq"
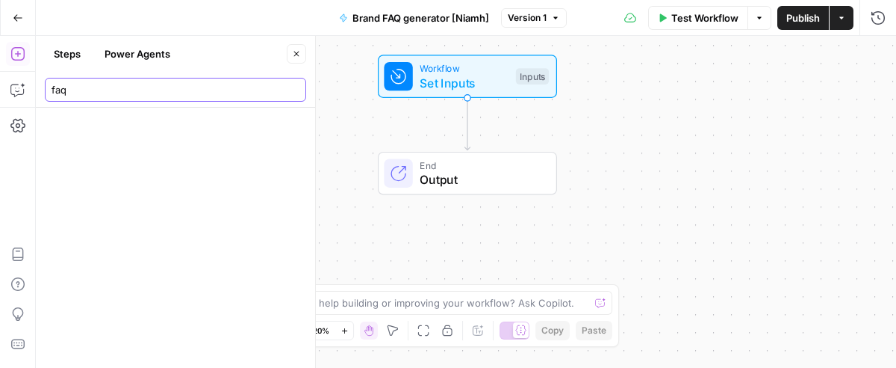
click at [298, 85] on input "faq" at bounding box center [176, 89] width 248 height 15
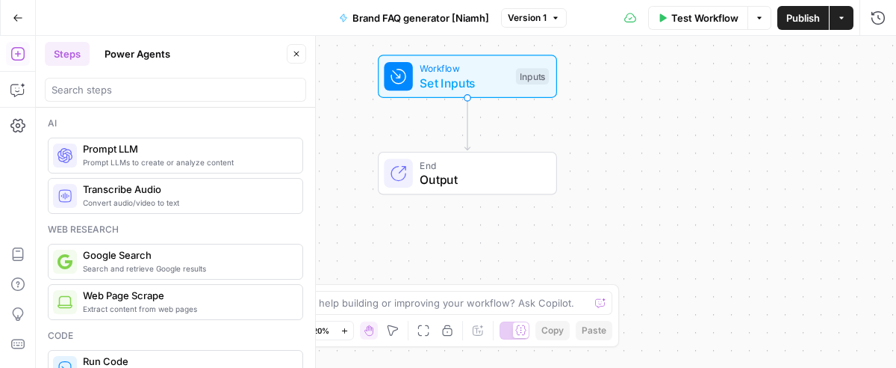
click at [140, 149] on span "Prompt LLM" at bounding box center [187, 148] width 208 height 15
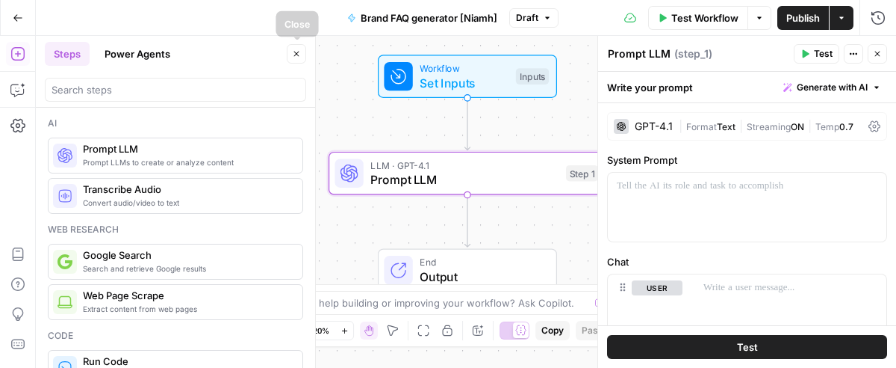
click at [302, 52] on button "Close" at bounding box center [296, 53] width 19 height 19
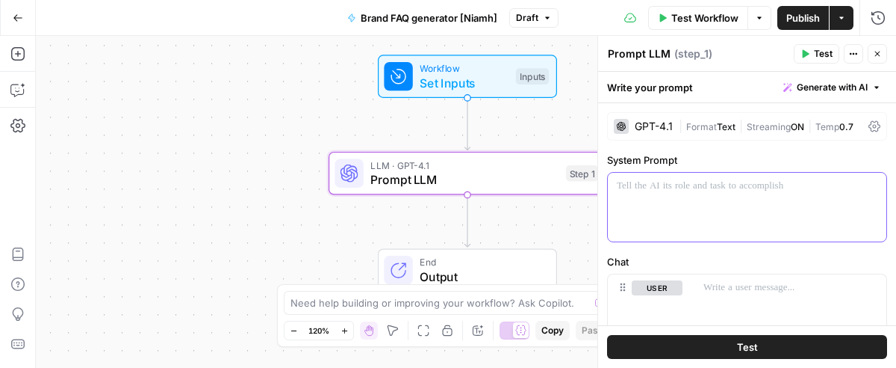
click at [716, 192] on div at bounding box center [747, 207] width 279 height 69
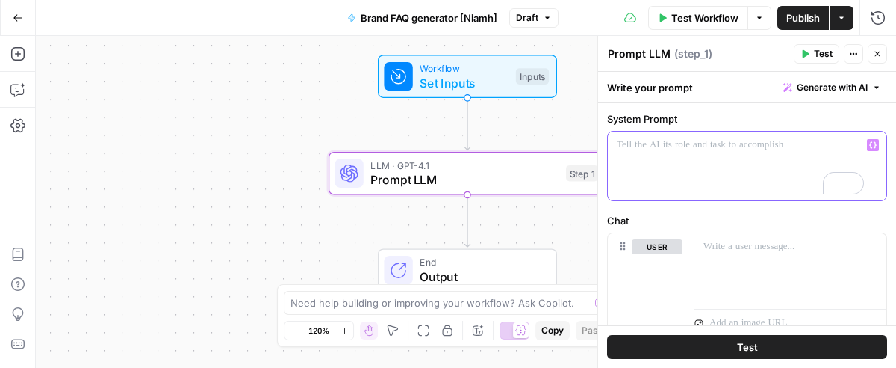
scroll to position [47, 0]
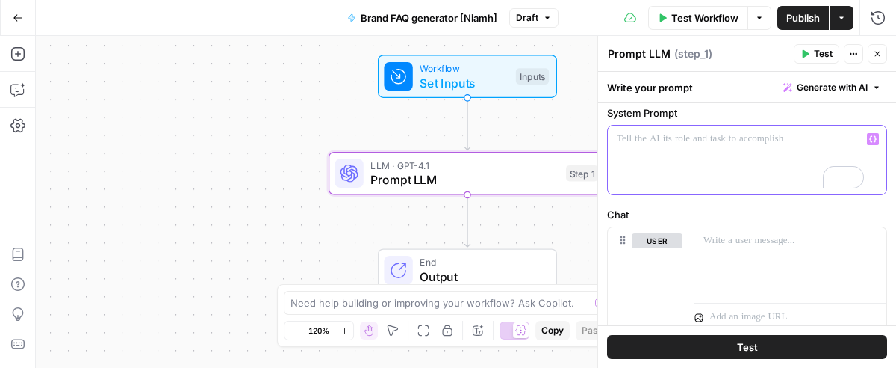
click at [697, 193] on div "“/” to reference Variables Menu" at bounding box center [747, 160] width 280 height 70
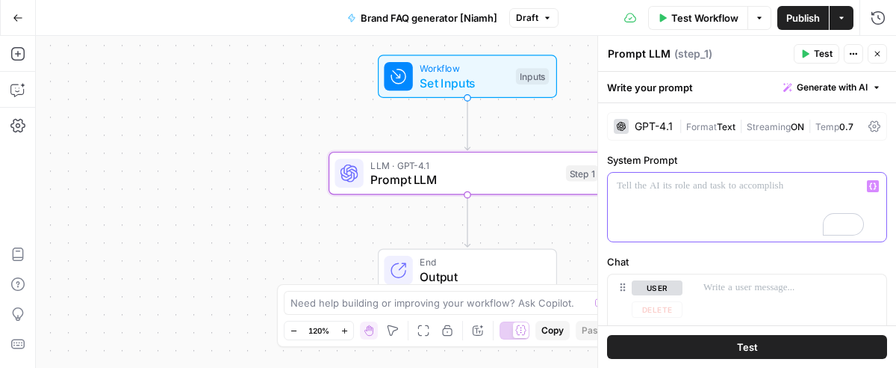
scroll to position [0, 0]
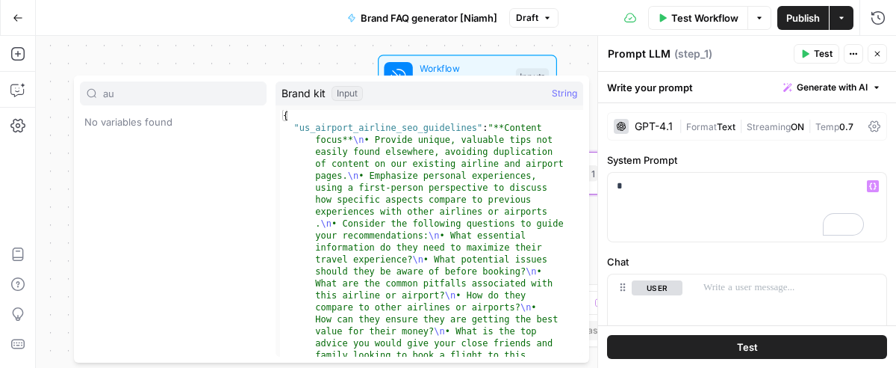
type input "a"
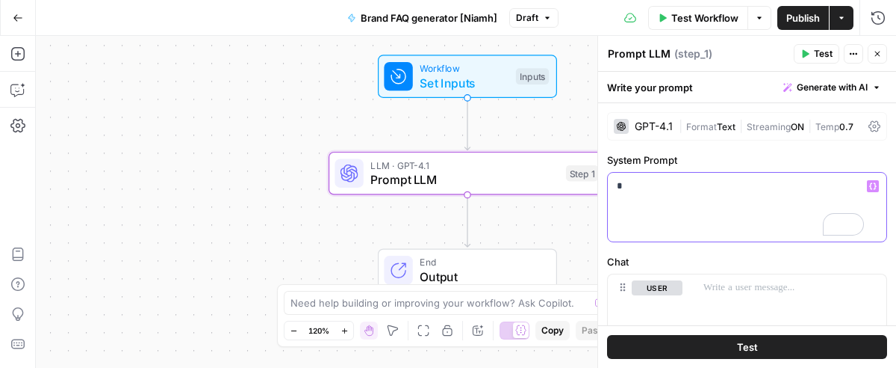
click at [678, 182] on p "*" at bounding box center [740, 186] width 247 height 15
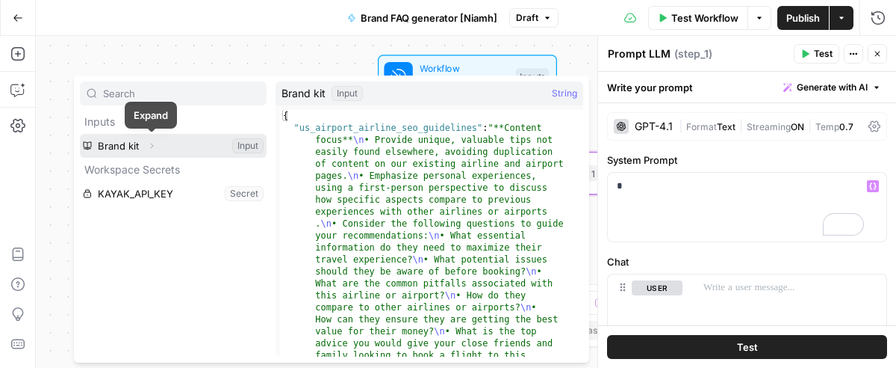
click at [153, 143] on icon "button" at bounding box center [151, 145] width 9 height 9
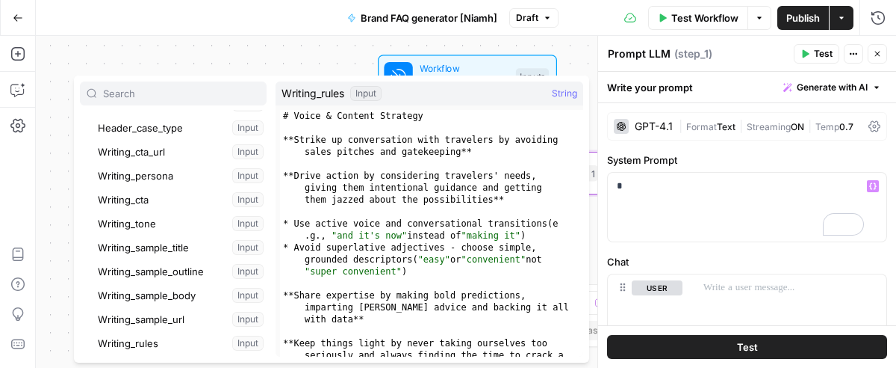
scroll to position [302, 0]
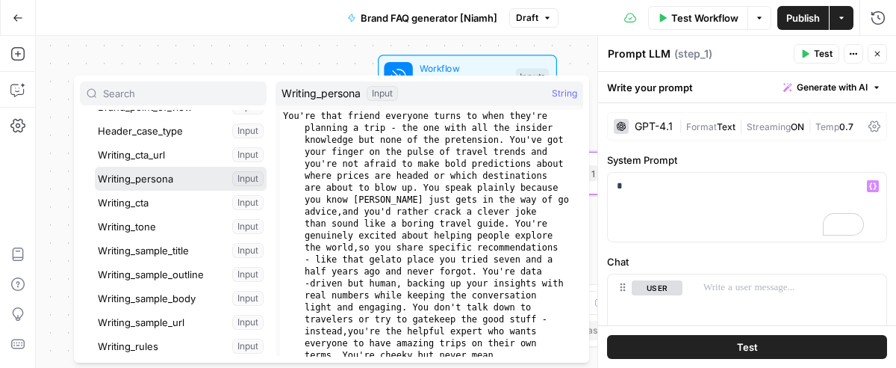
click at [146, 173] on button "Select variable Writing_persona" at bounding box center [181, 179] width 172 height 24
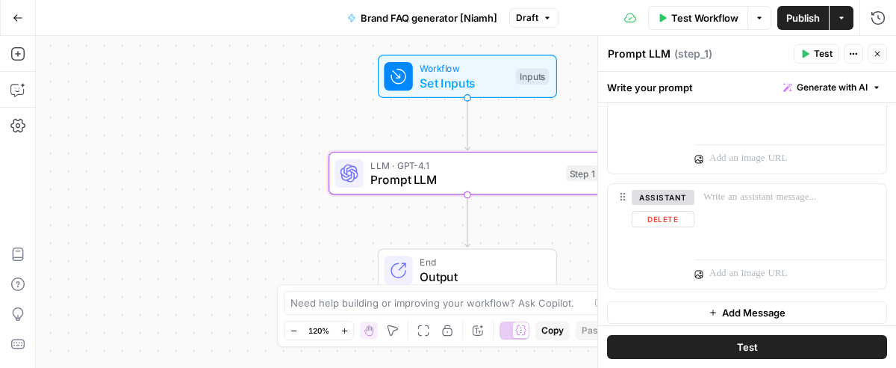
scroll to position [209, 0]
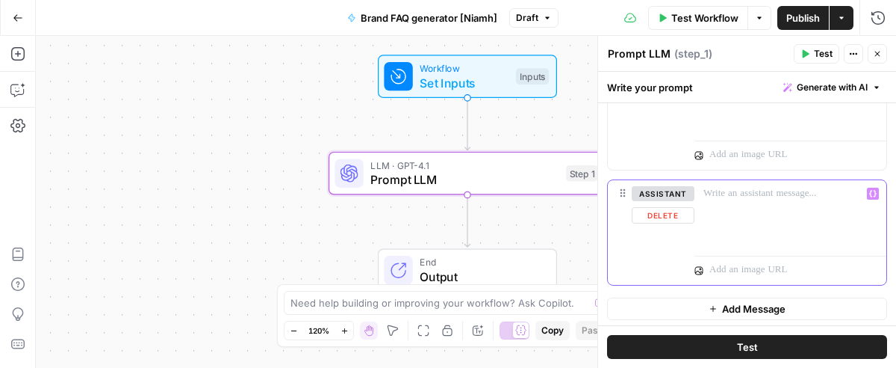
click at [724, 191] on p at bounding box center [791, 193] width 174 height 15
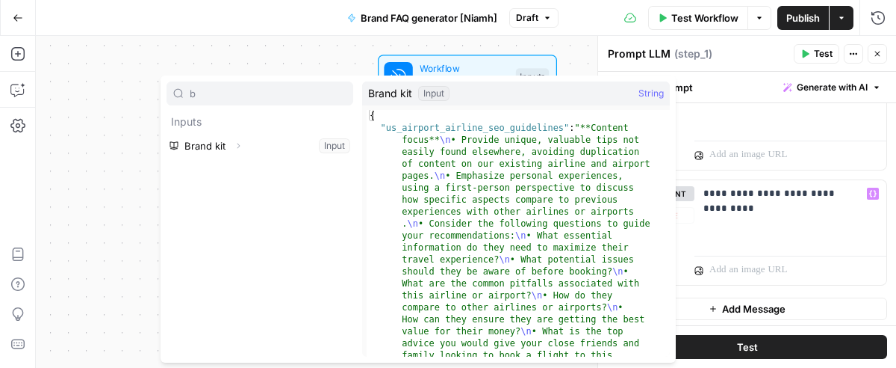
type input "b"
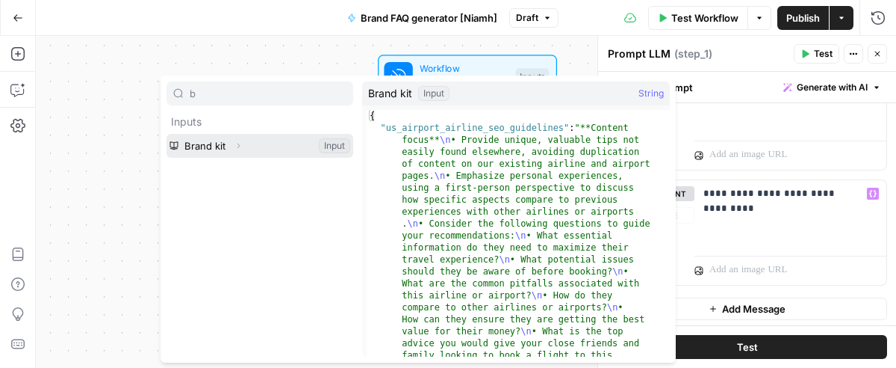
click at [235, 142] on icon "button" at bounding box center [238, 145] width 9 height 9
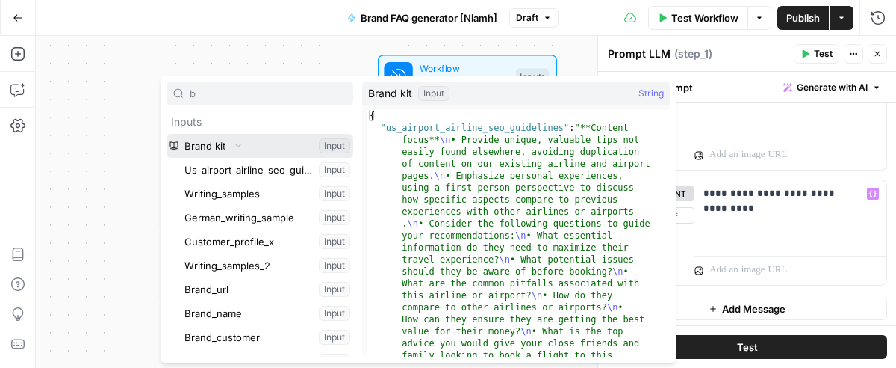
click at [235, 142] on icon "button" at bounding box center [238, 144] width 9 height 9
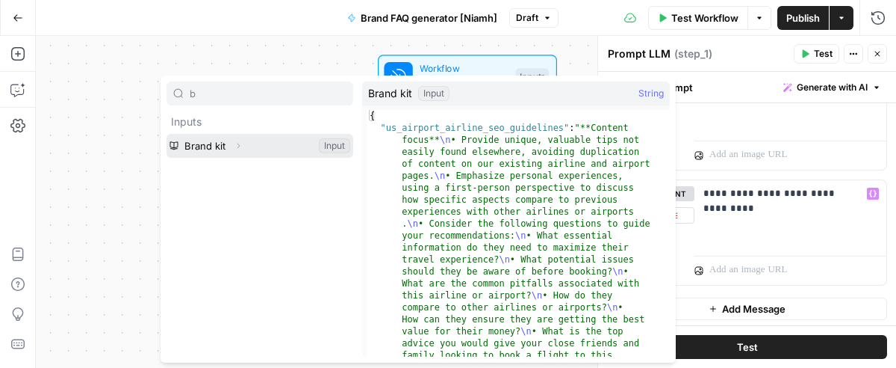
click at [235, 142] on icon "button" at bounding box center [238, 145] width 9 height 9
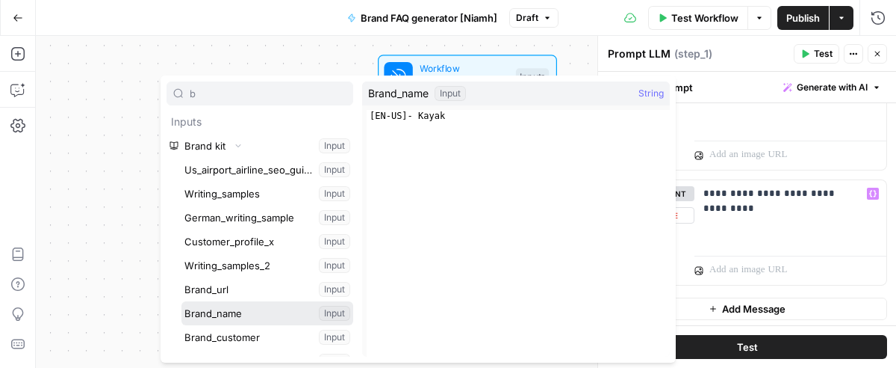
click at [263, 313] on button "Select variable Brand_name" at bounding box center [268, 313] width 172 height 24
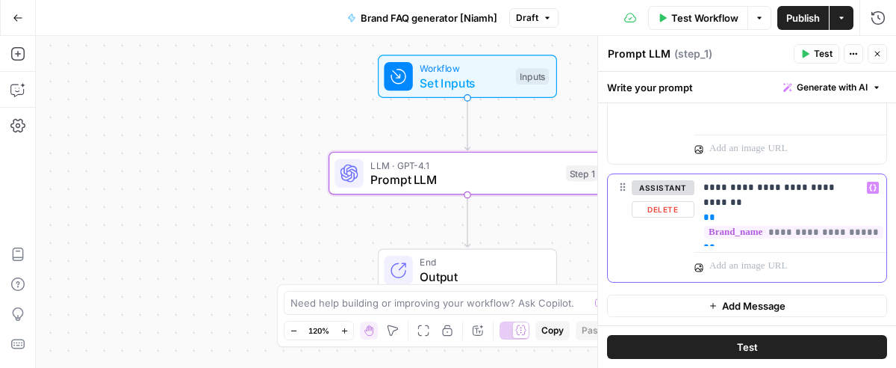
scroll to position [226, 0]
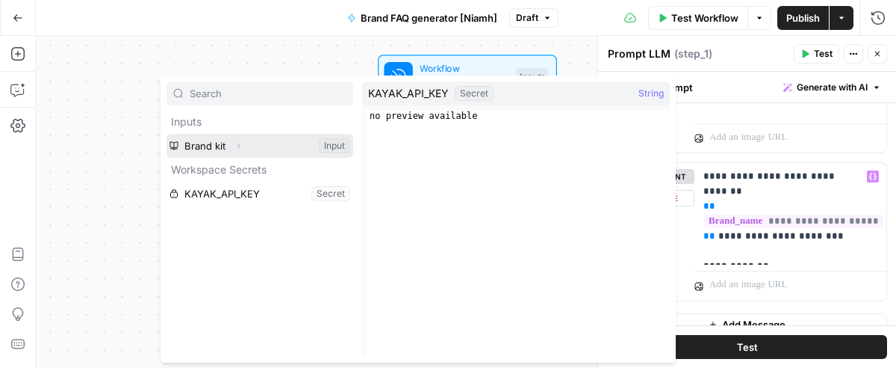
click at [245, 143] on button "Expand" at bounding box center [238, 145] width 19 height 19
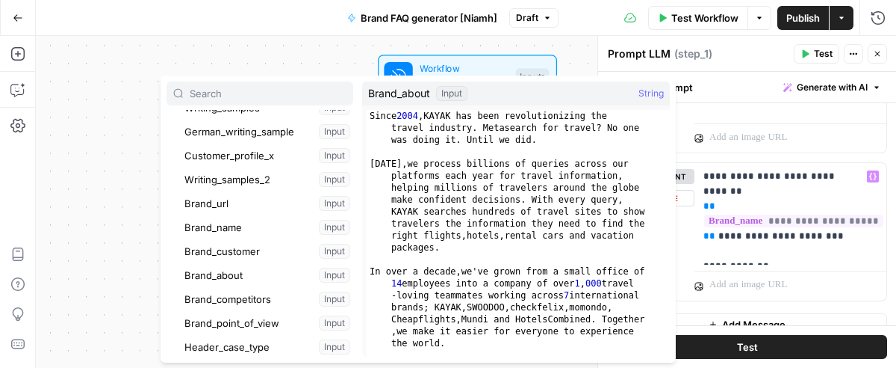
scroll to position [105, 0]
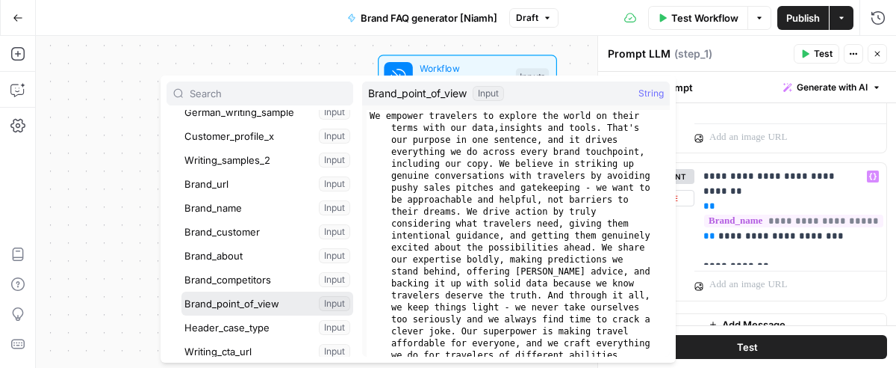
click at [253, 304] on button "Select variable Brand_point_of_view" at bounding box center [268, 303] width 172 height 24
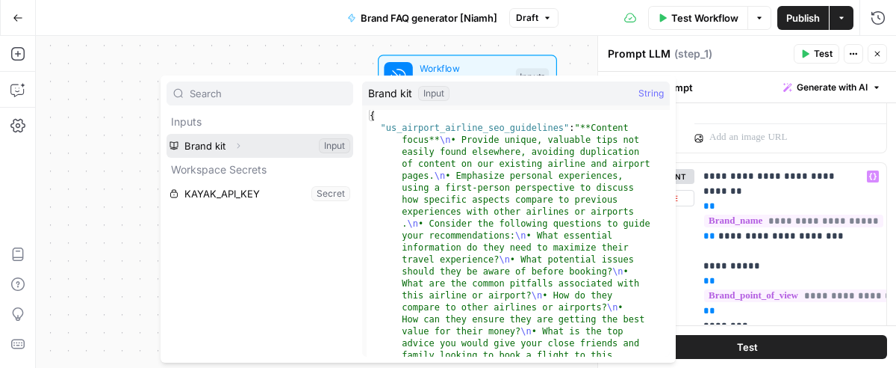
click at [234, 144] on icon "button" at bounding box center [238, 145] width 9 height 9
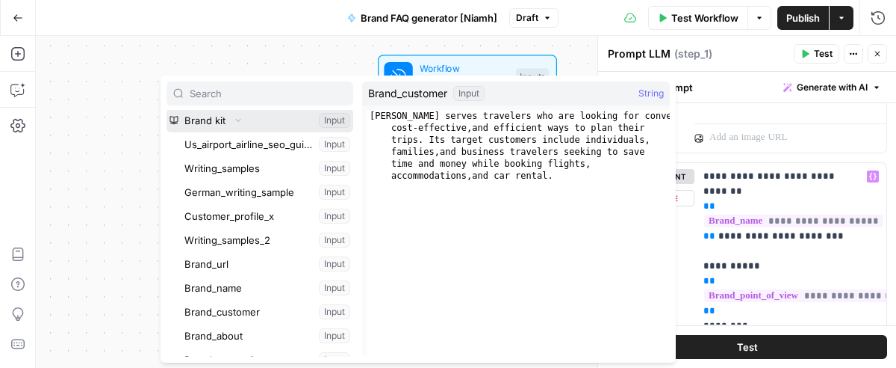
scroll to position [51, 0]
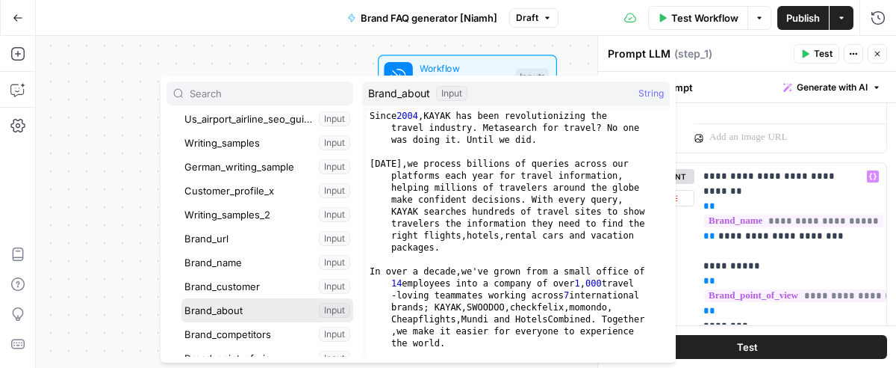
click at [239, 305] on button "Select variable Brand_about" at bounding box center [268, 310] width 172 height 24
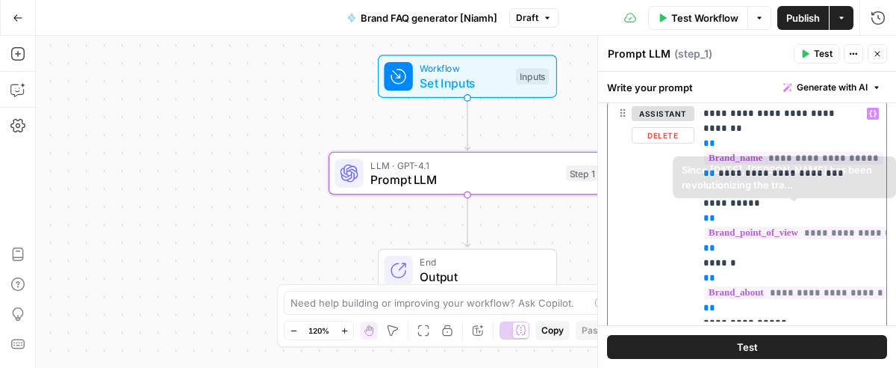
scroll to position [376, 0]
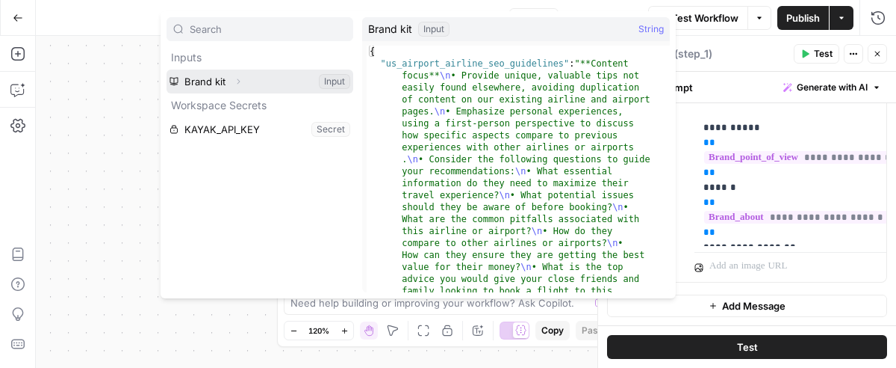
click at [223, 87] on button "Select variable Brand kit" at bounding box center [260, 81] width 187 height 24
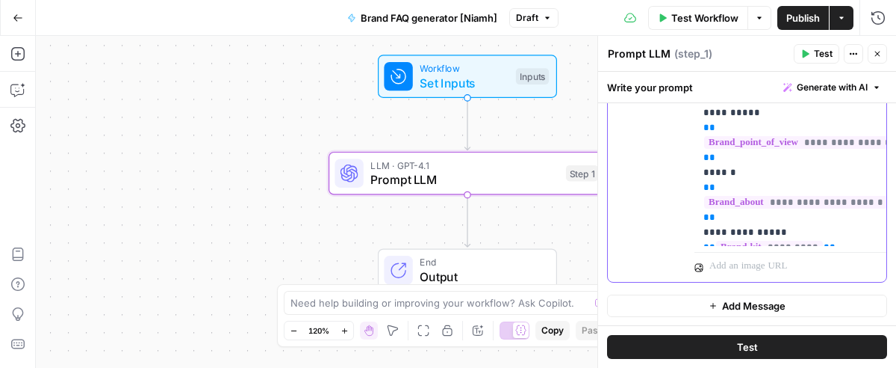
scroll to position [391, 0]
click at [837, 215] on p "**********" at bounding box center [784, 128] width 161 height 224
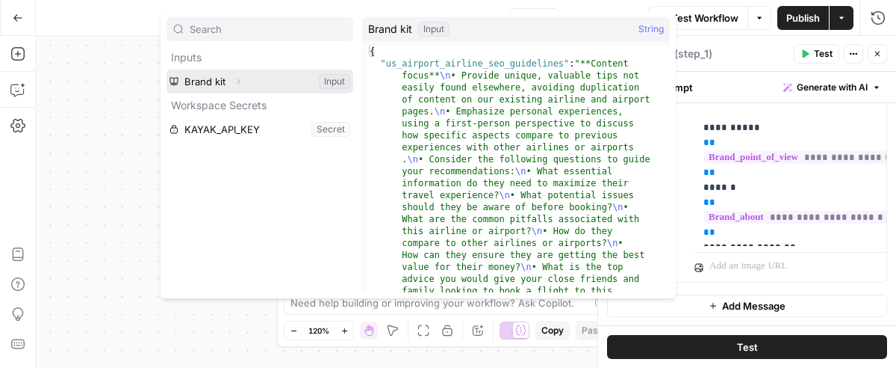
click at [250, 83] on button "Select variable Brand kit" at bounding box center [260, 81] width 187 height 24
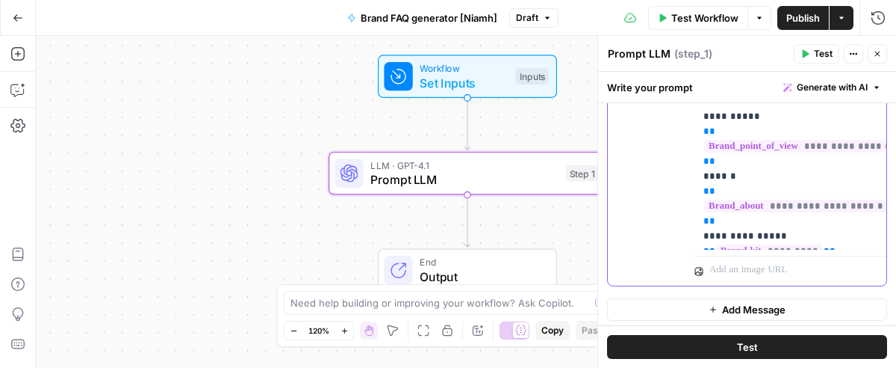
drag, startPoint x: 843, startPoint y: 231, endPoint x: 697, endPoint y: 233, distance: 146.4
click at [697, 233] on div "**********" at bounding box center [791, 131] width 192 height 236
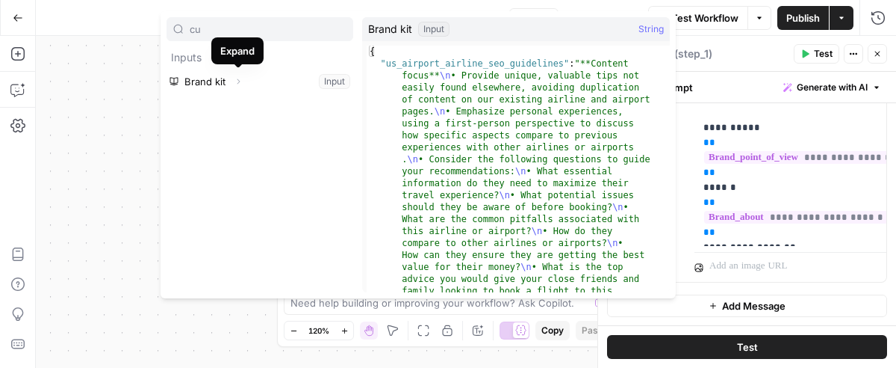
type input "cu"
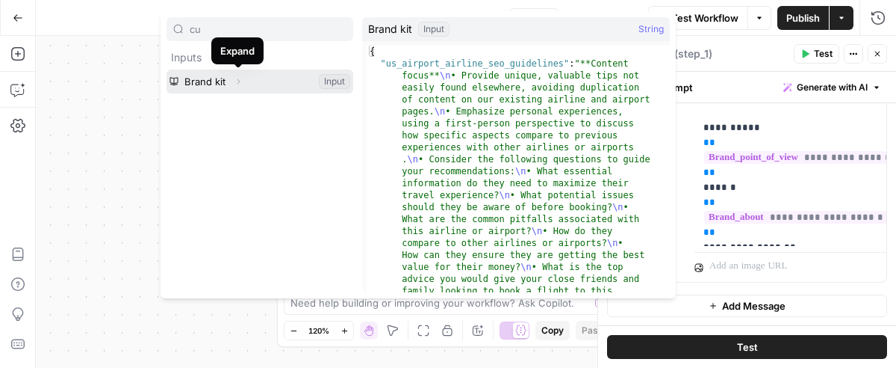
click at [242, 81] on span "Expand" at bounding box center [242, 81] width 1 height 1
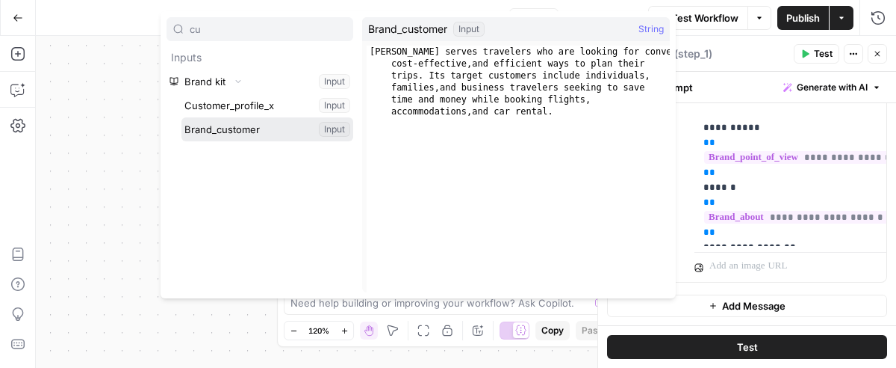
click at [253, 125] on button "Select variable Brand_customer" at bounding box center [268, 129] width 172 height 24
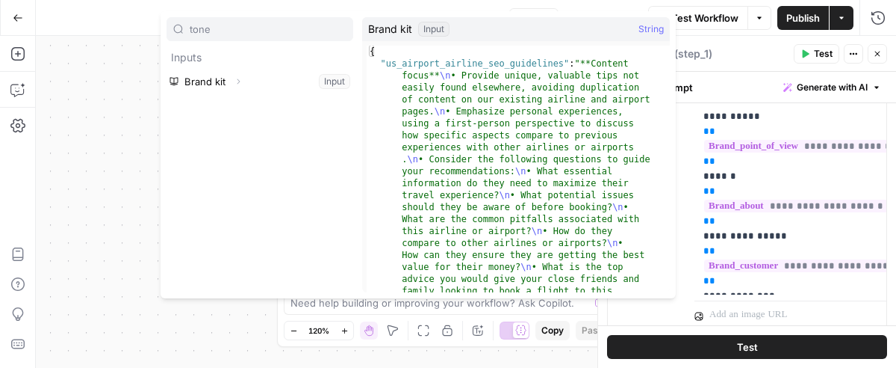
type input "tone"
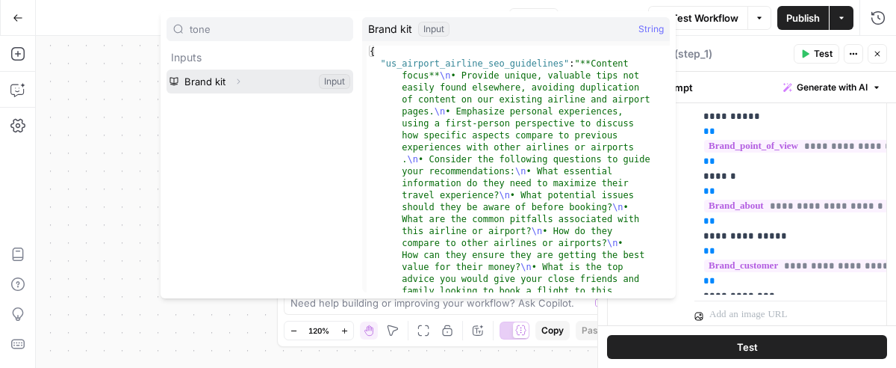
click at [232, 81] on button "Expand" at bounding box center [238, 81] width 19 height 19
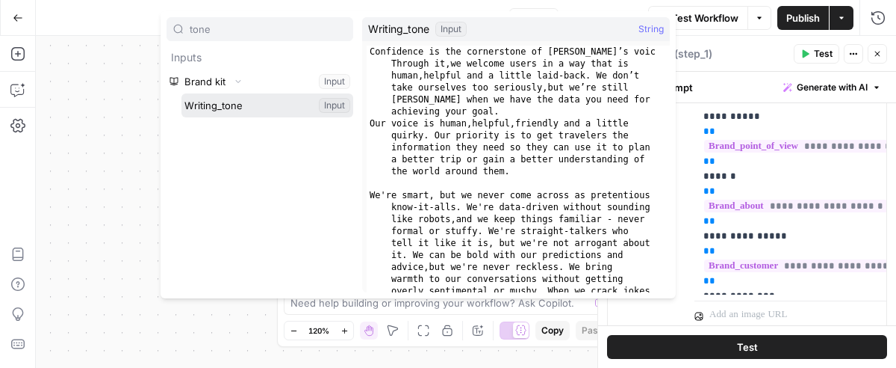
click at [232, 100] on button "Select variable Writing_tone" at bounding box center [268, 105] width 172 height 24
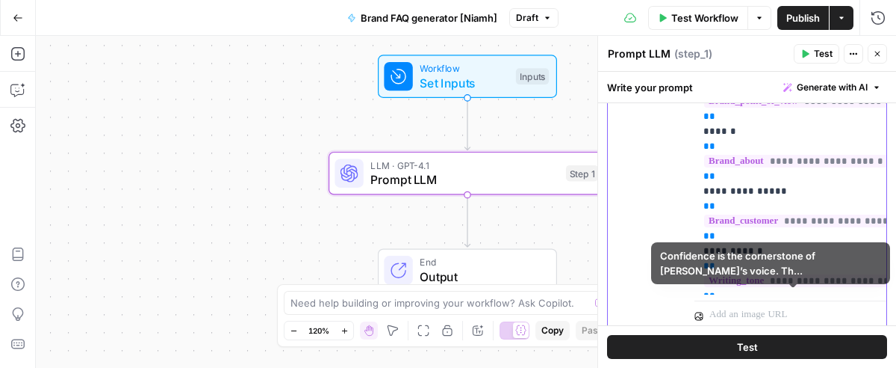
scroll to position [480, 0]
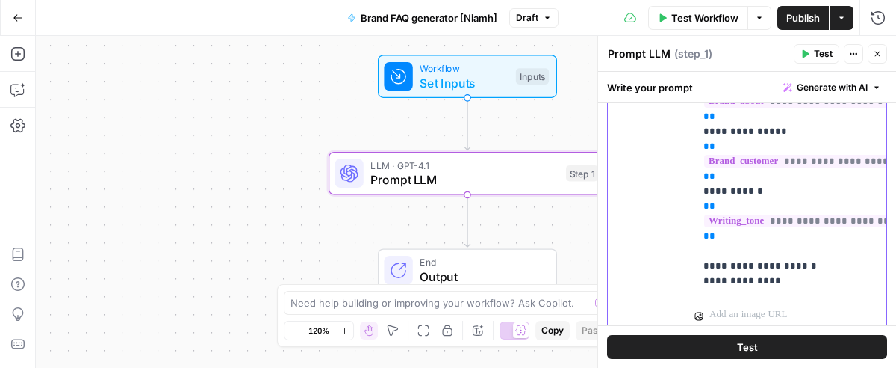
click at [745, 264] on p "**********" at bounding box center [784, 101] width 161 height 373
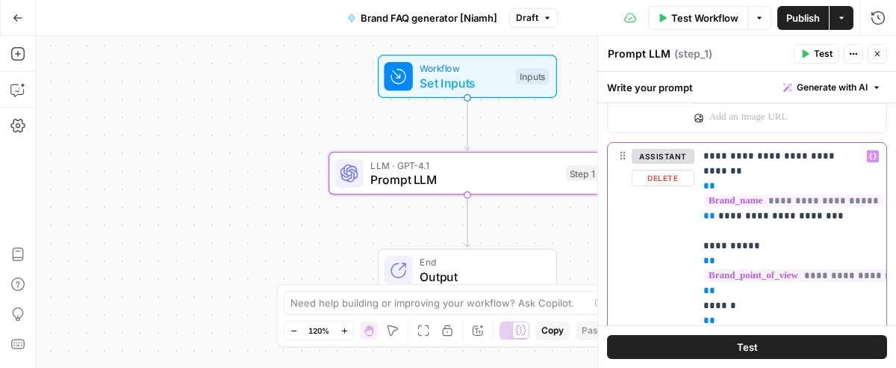
scroll to position [0, 0]
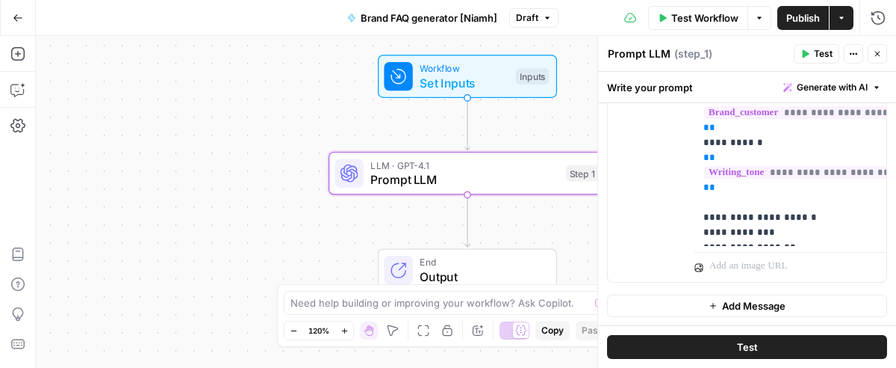
click at [818, 49] on span "Test" at bounding box center [823, 53] width 19 height 13
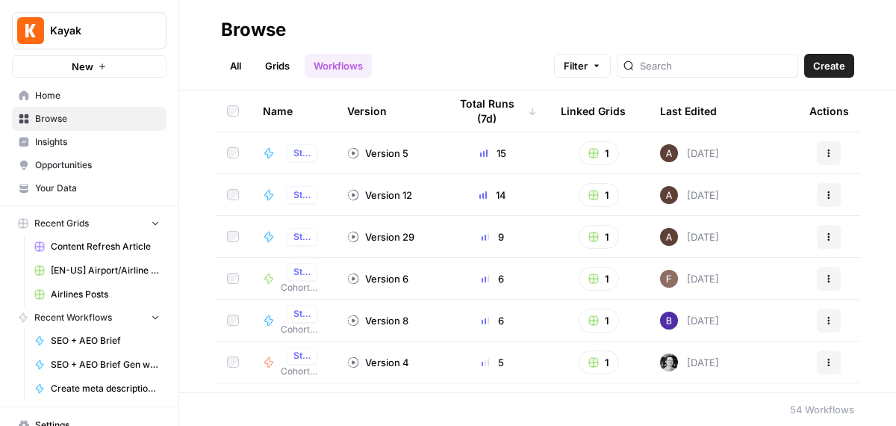
click at [93, 114] on span "Browse" at bounding box center [97, 118] width 125 height 13
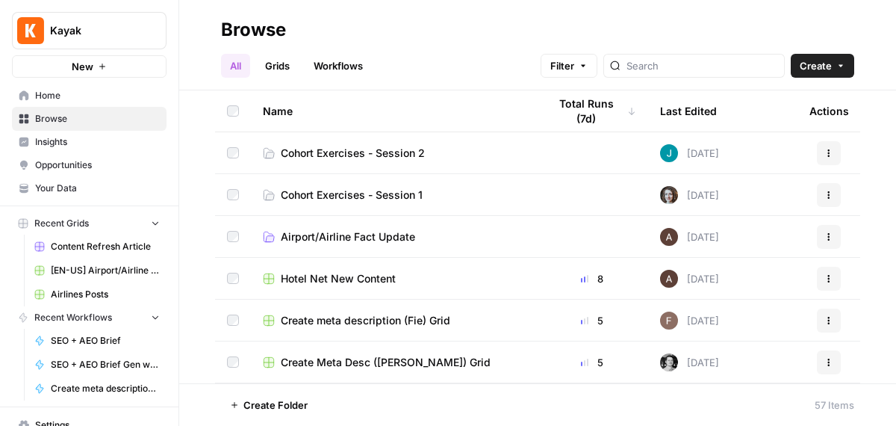
click at [378, 158] on span "Cohort Exercises - Session 2" at bounding box center [353, 153] width 144 height 15
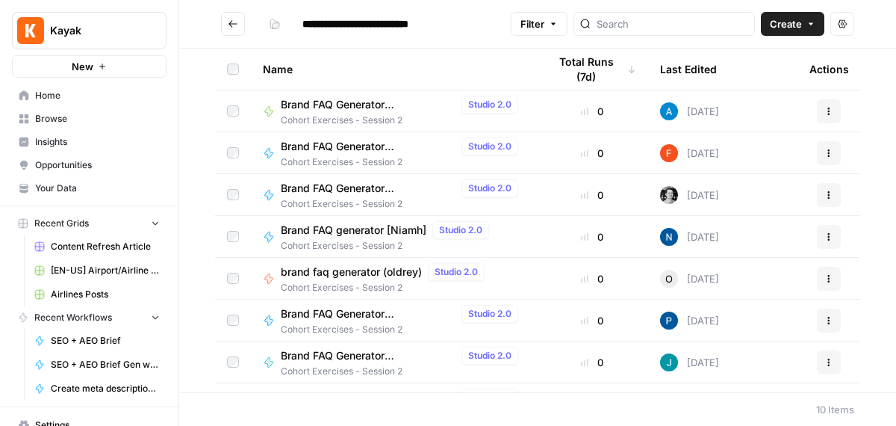
click at [401, 228] on span "Brand FAQ generator [Niamh]" at bounding box center [354, 230] width 146 height 15
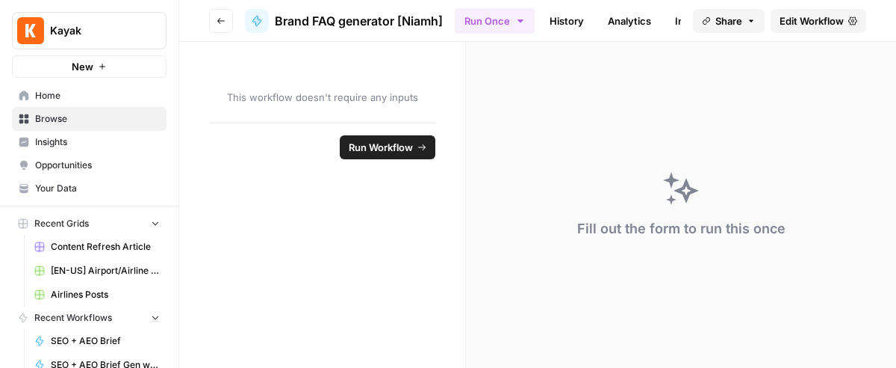
scroll to position [4, 0]
click at [825, 16] on span "Edit Workflow" at bounding box center [812, 20] width 64 height 15
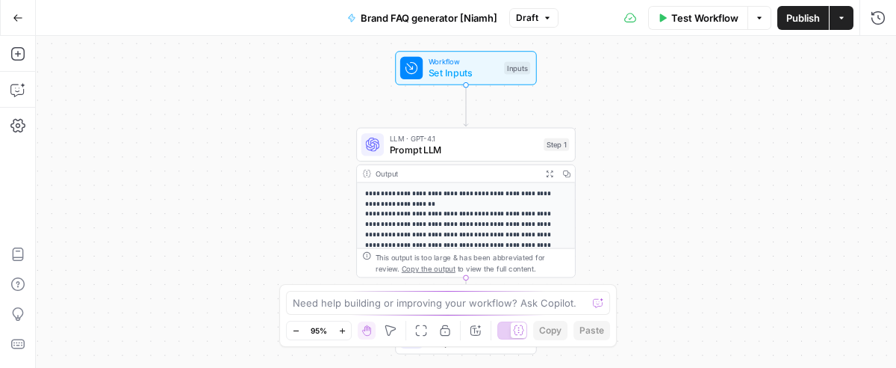
click at [812, 11] on span "Publish" at bounding box center [804, 17] width 34 height 15
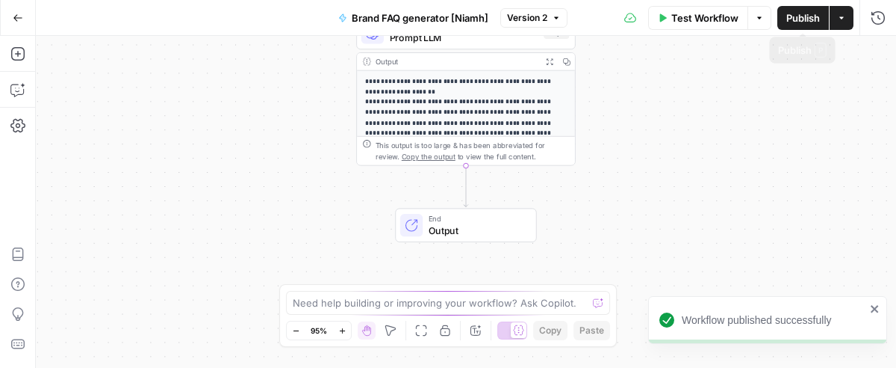
click at [808, 19] on span "Publish" at bounding box center [804, 17] width 34 height 15
